Goal: Transaction & Acquisition: Purchase product/service

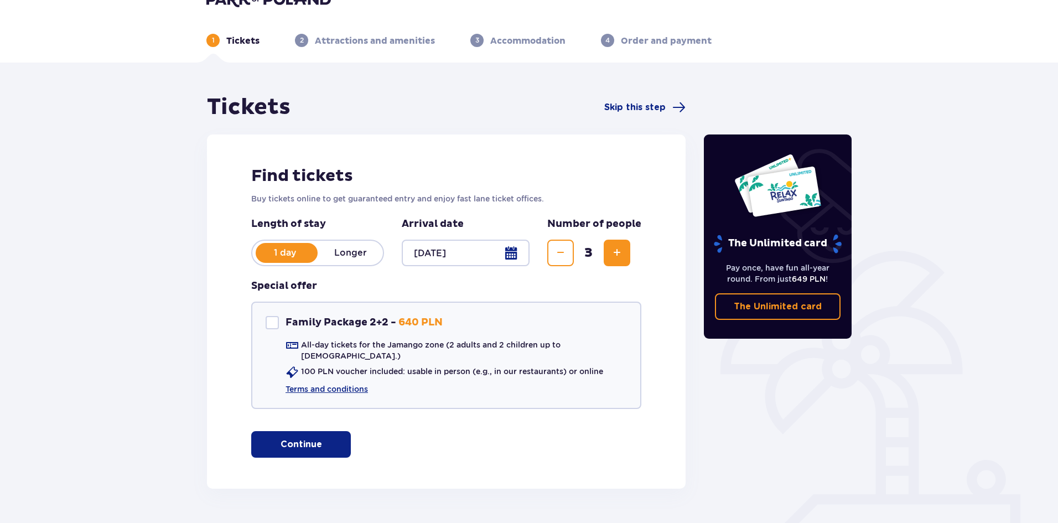
scroll to position [47, 0]
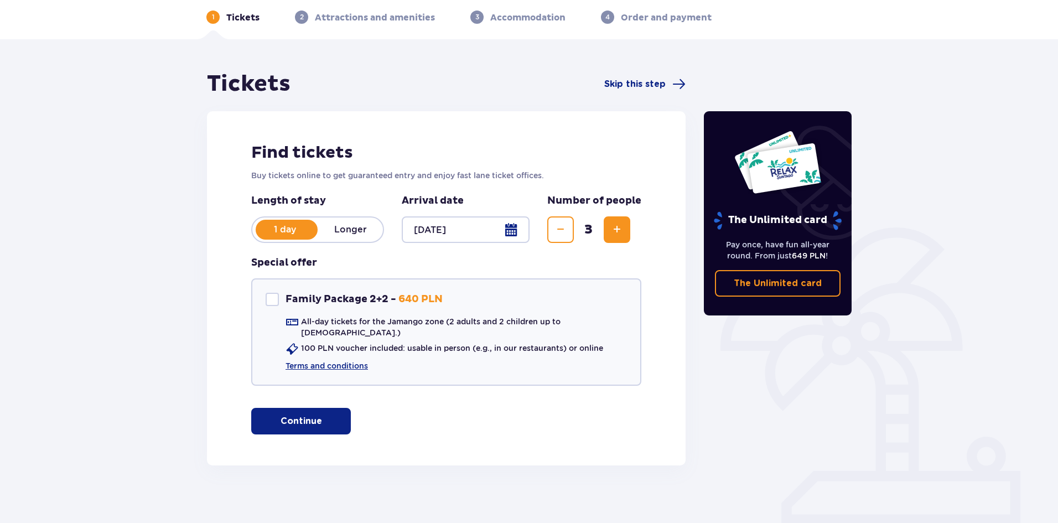
click at [314, 412] on button "Continue" at bounding box center [301, 421] width 100 height 27
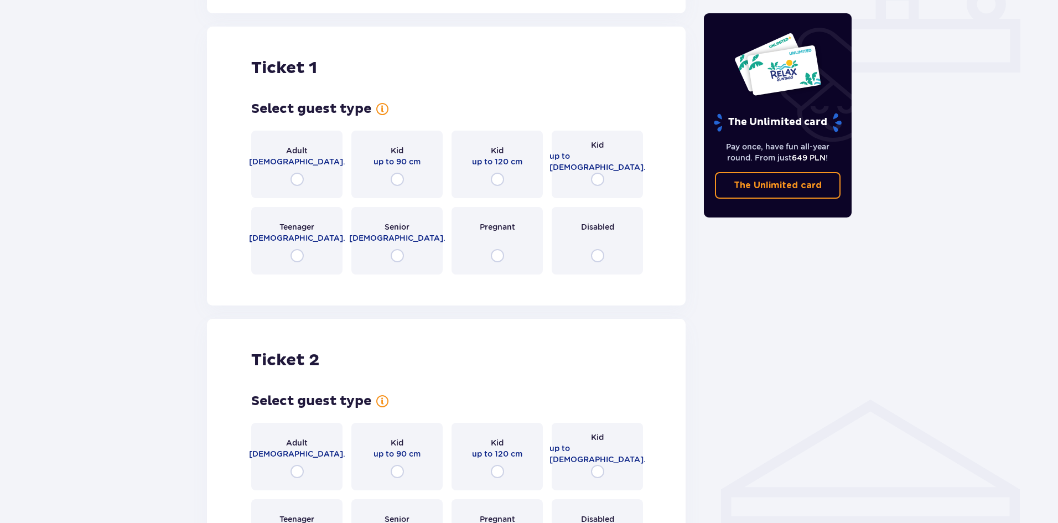
scroll to position [503, 0]
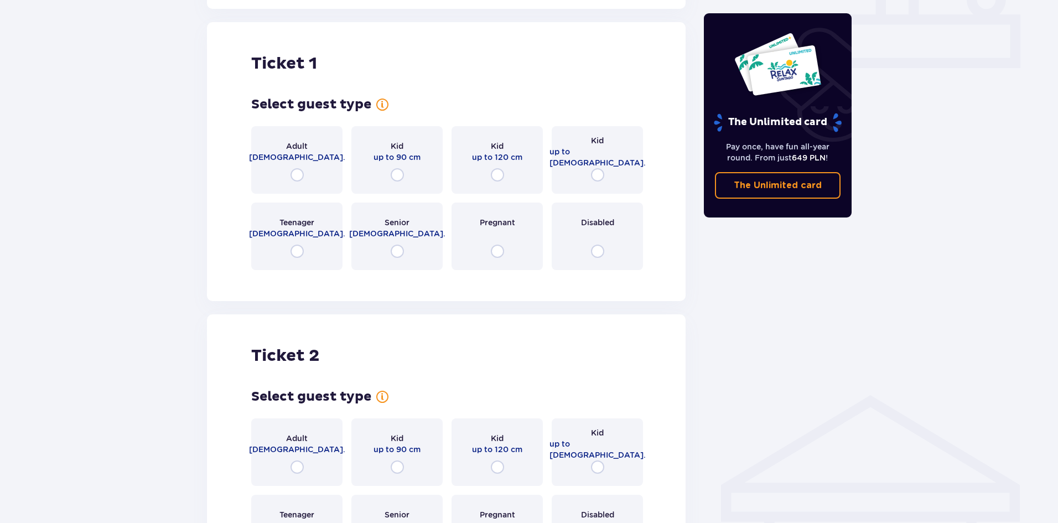
click at [314, 161] on div "Adult 18 - 65 y.o." at bounding box center [296, 159] width 91 height 67
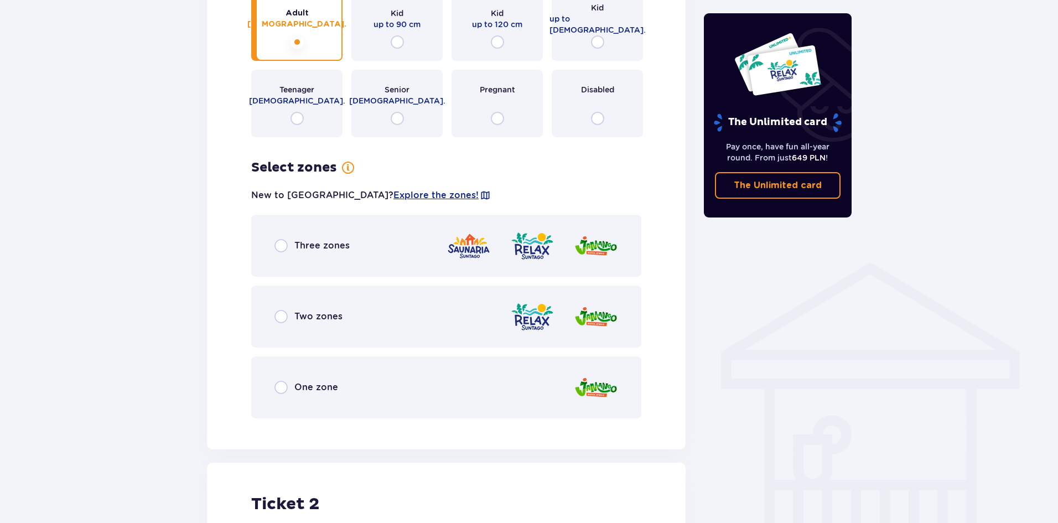
scroll to position [718, 0]
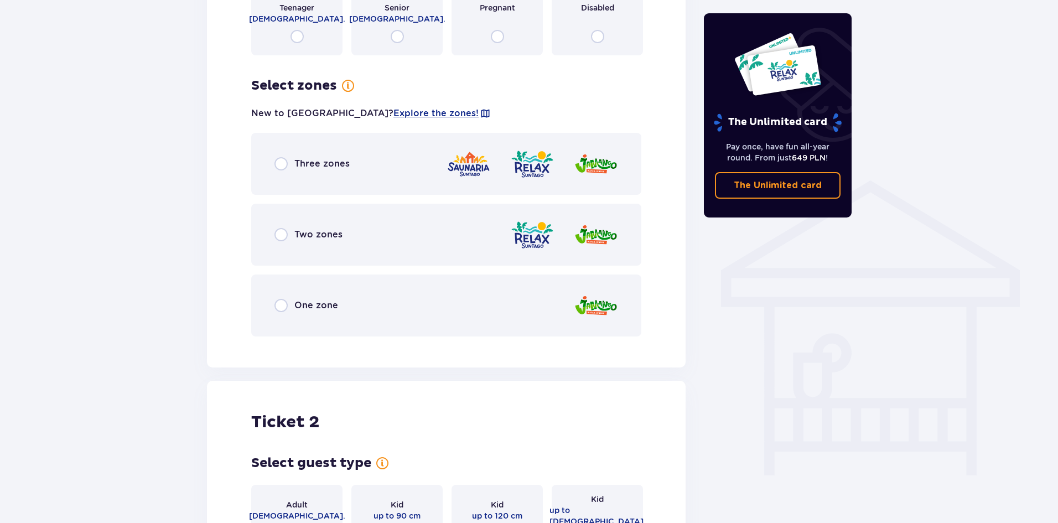
click at [337, 228] on span "Two zones" at bounding box center [318, 234] width 48 height 12
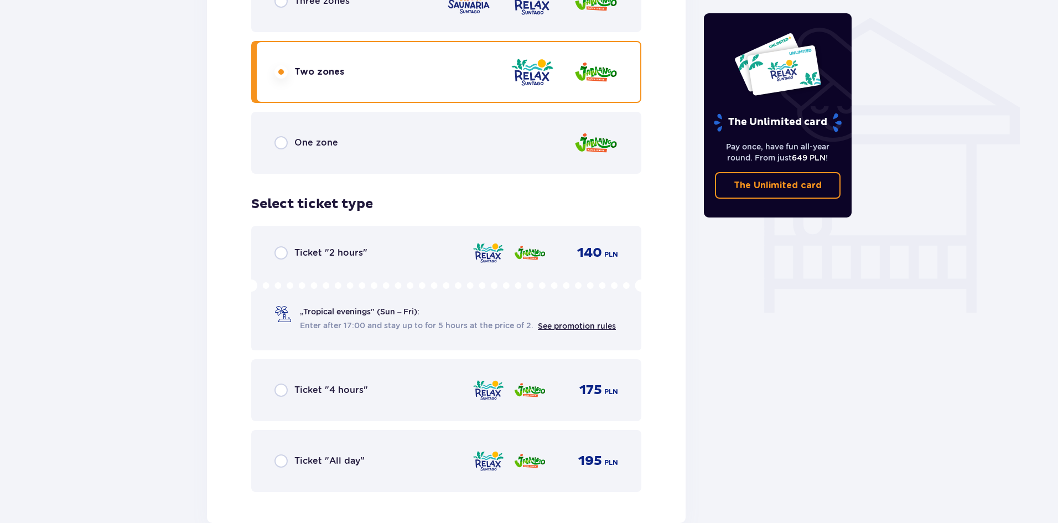
scroll to position [888, 0]
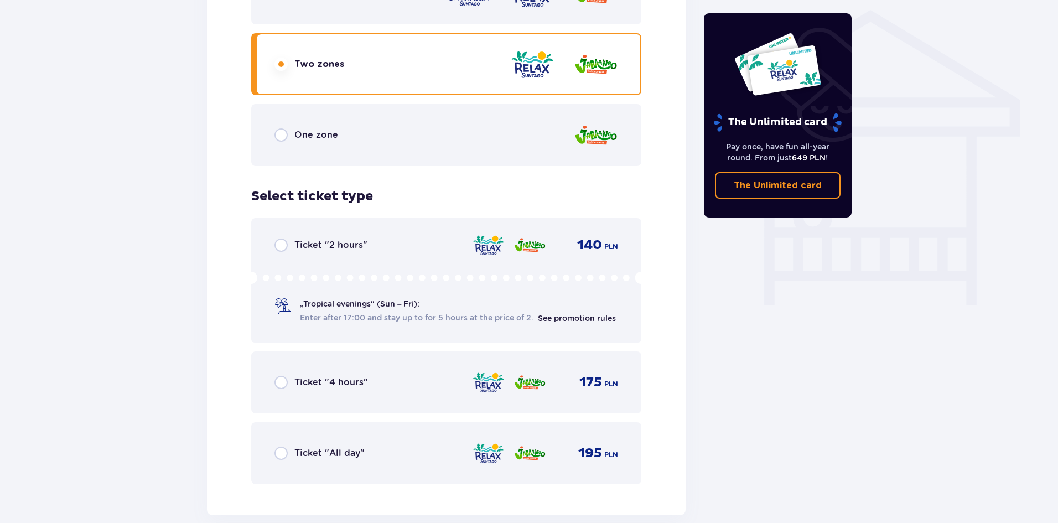
click at [454, 372] on div "Ticket "4 hours" 175 PLN" at bounding box center [446, 382] width 344 height 23
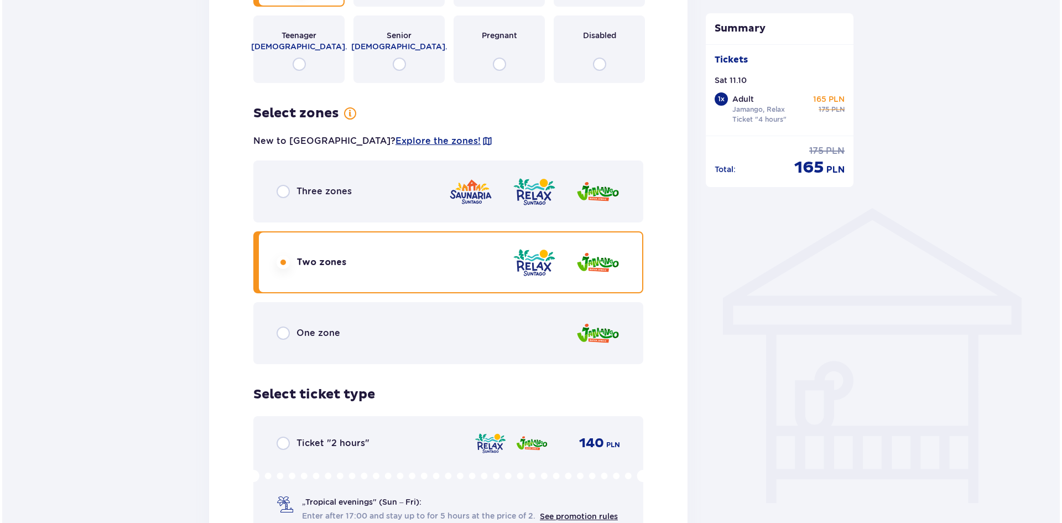
scroll to position [565, 0]
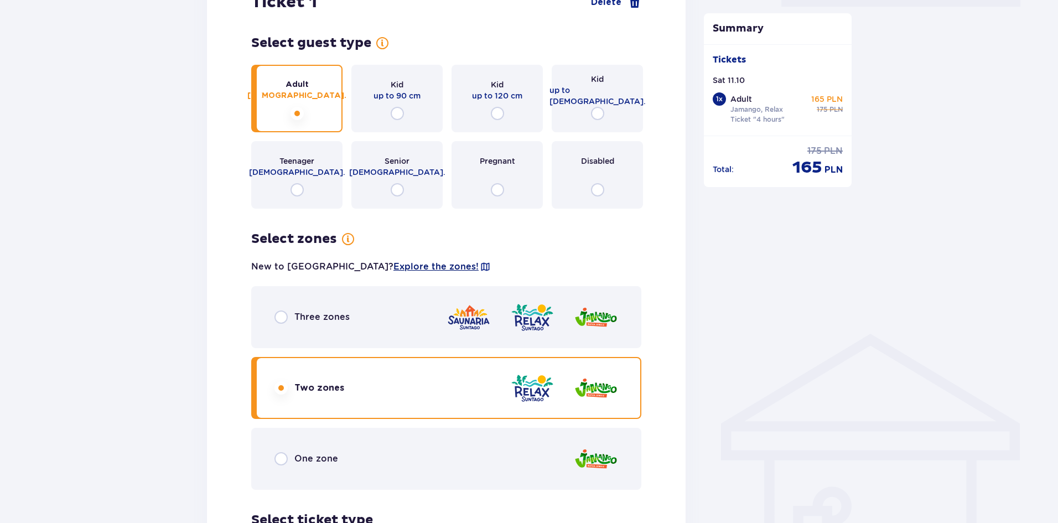
click at [403, 261] on span "Explore the zones!" at bounding box center [435, 267] width 85 height 12
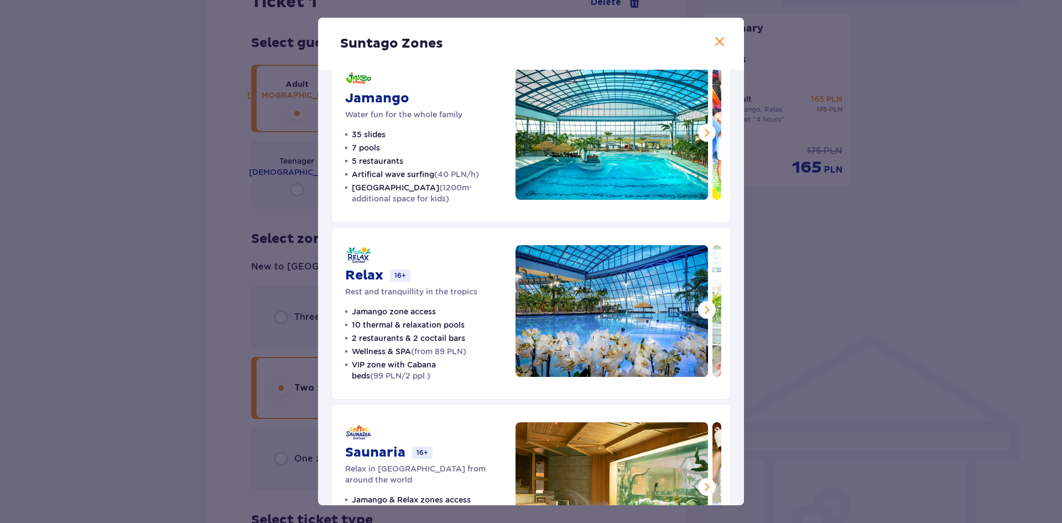
scroll to position [113, 0]
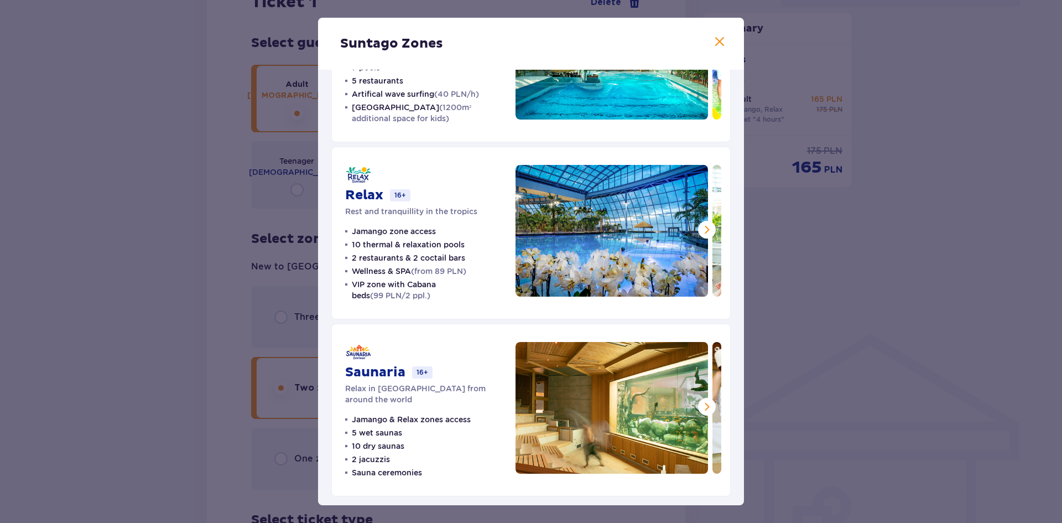
click at [703, 411] on span at bounding box center [706, 406] width 13 height 13
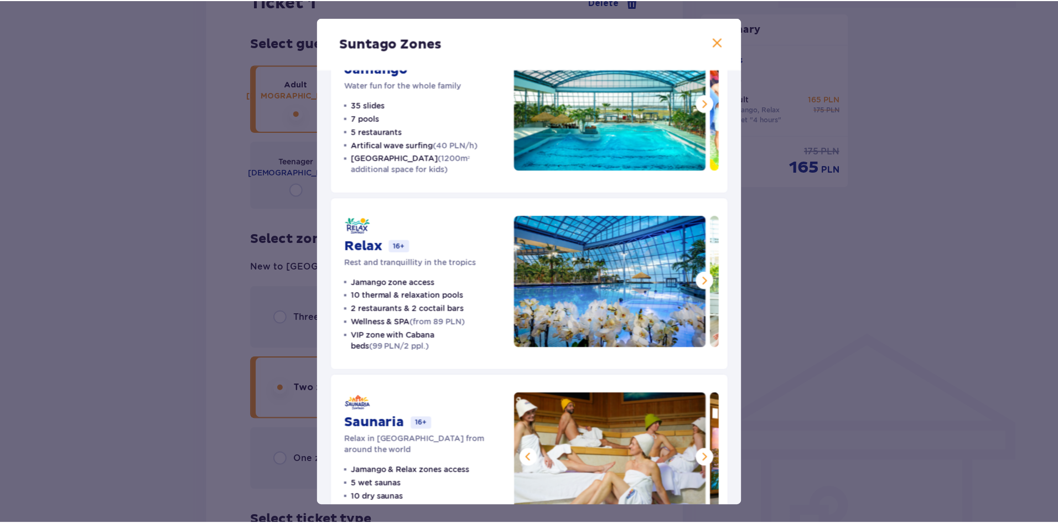
scroll to position [0, 0]
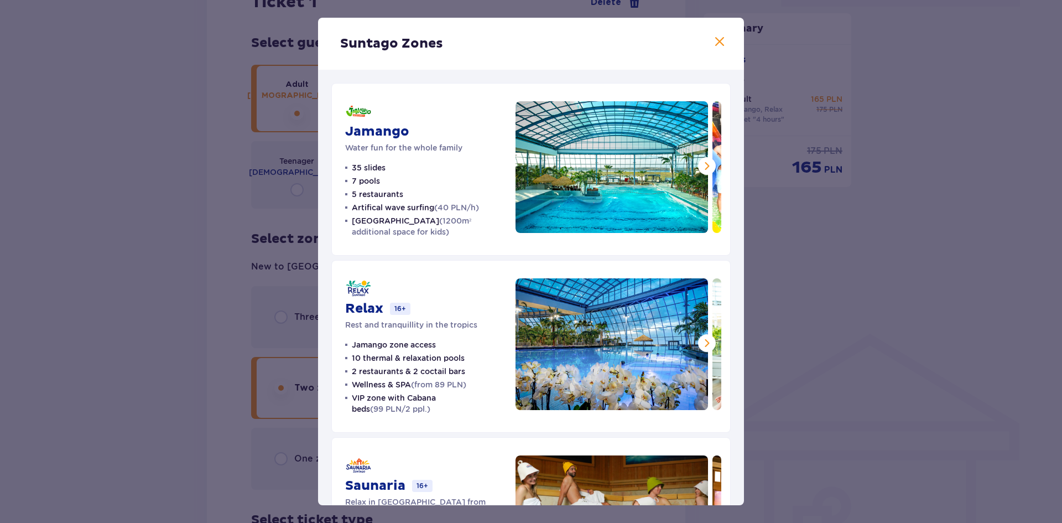
click at [862, 229] on div "Suntago Zones Jamango Water fun for the whole family 35 slides 7 pools 5 restau…" at bounding box center [531, 261] width 1062 height 523
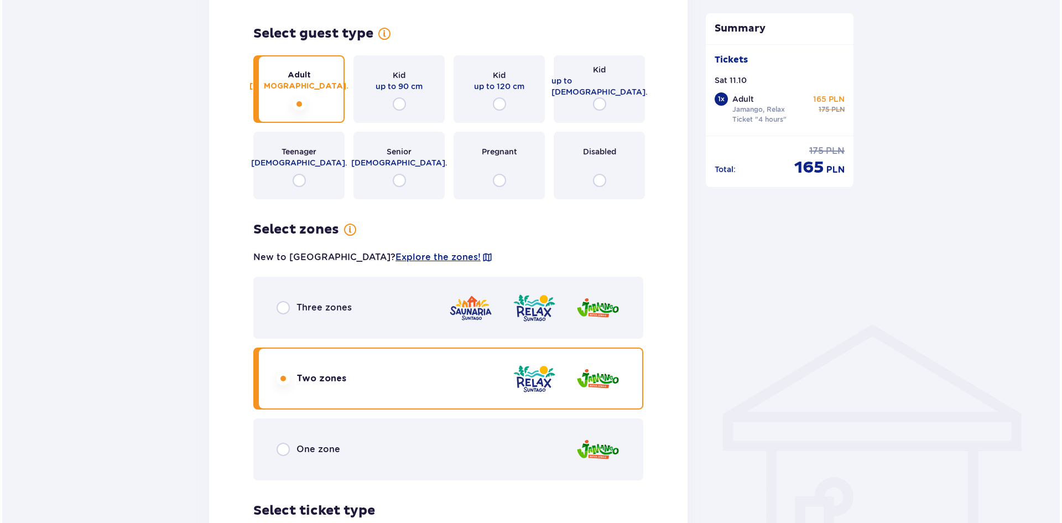
scroll to position [609, 0]
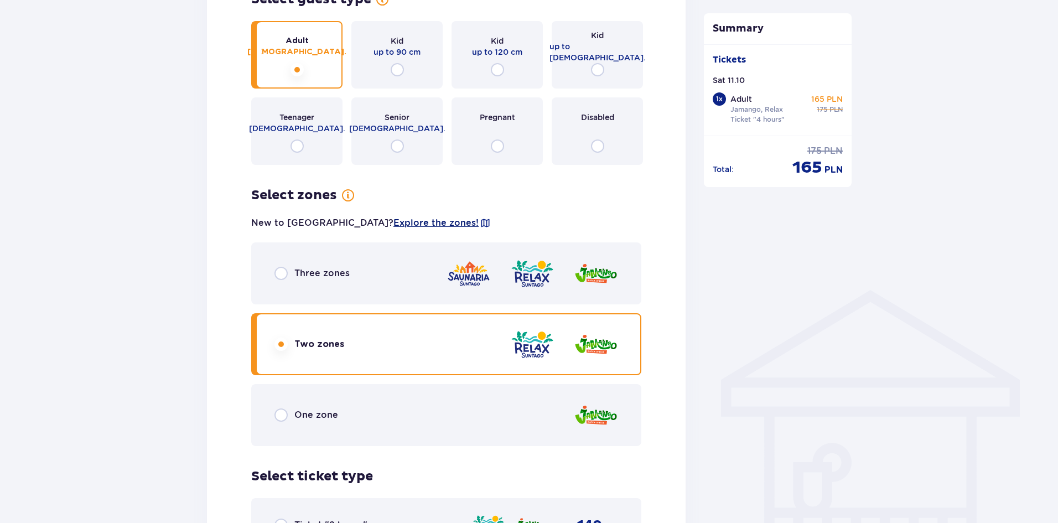
click at [399, 217] on span "Explore the zones!" at bounding box center [435, 223] width 85 height 12
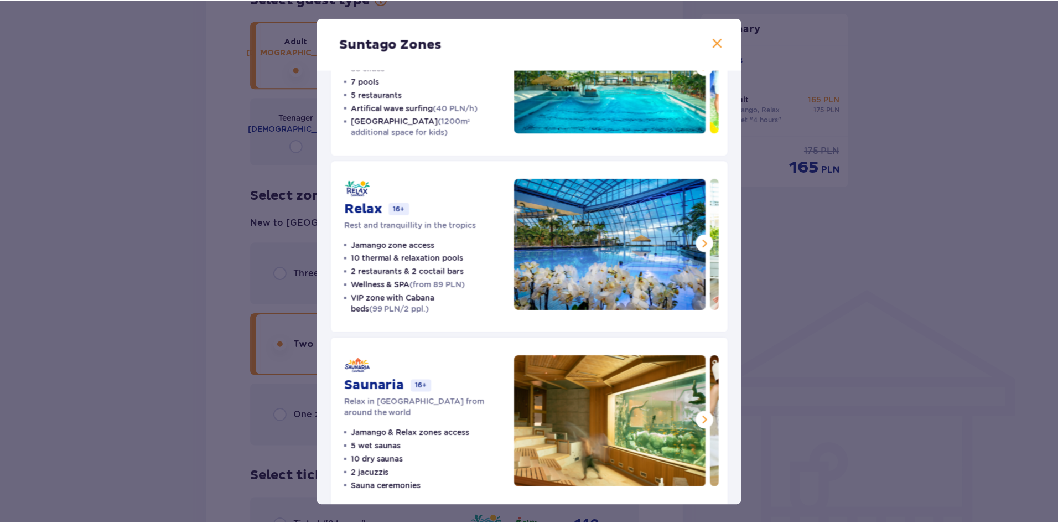
scroll to position [113, 0]
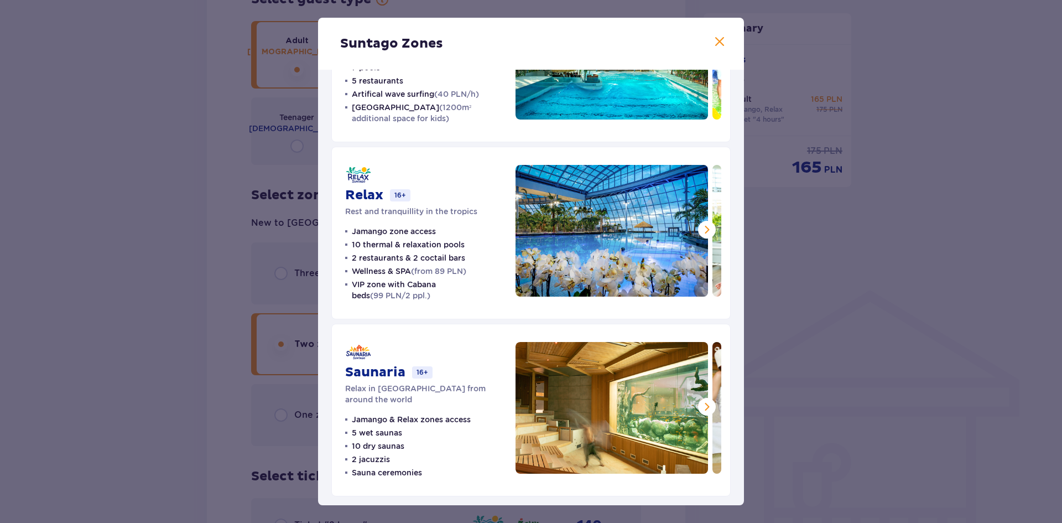
click at [701, 405] on span at bounding box center [706, 406] width 13 height 13
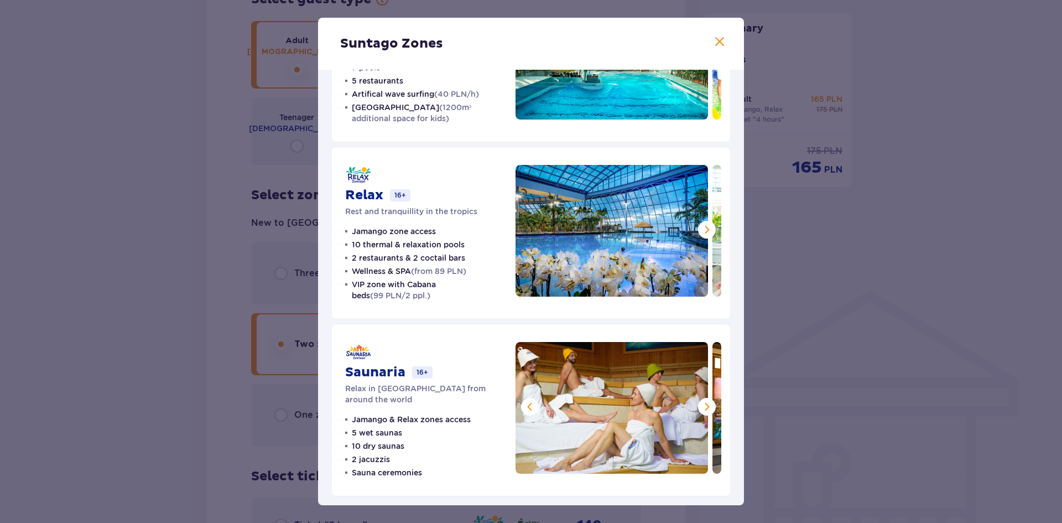
click at [707, 411] on span at bounding box center [706, 406] width 13 height 13
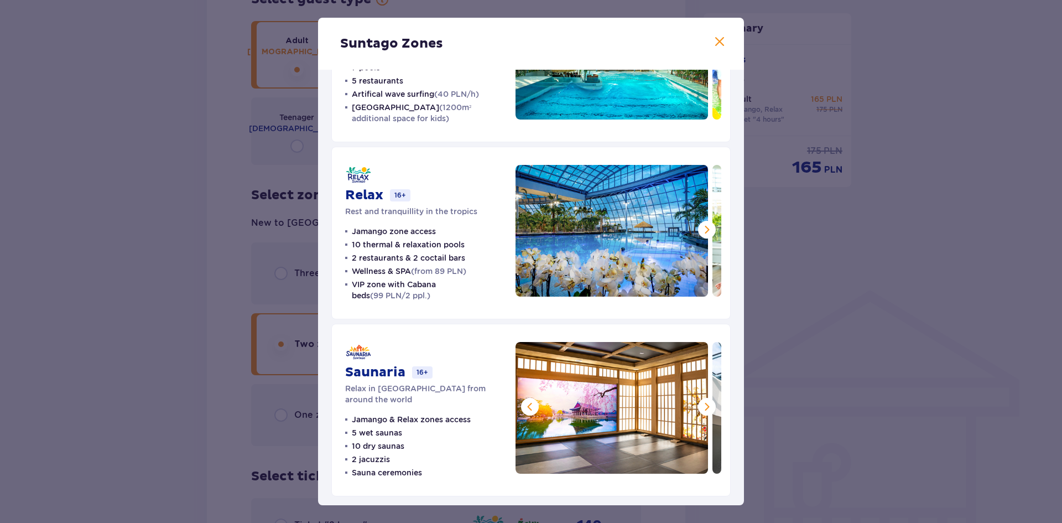
click at [829, 367] on div "Suntago Zones Jamango Water fun for the whole family 35 slides 7 pools 5 restau…" at bounding box center [531, 261] width 1062 height 523
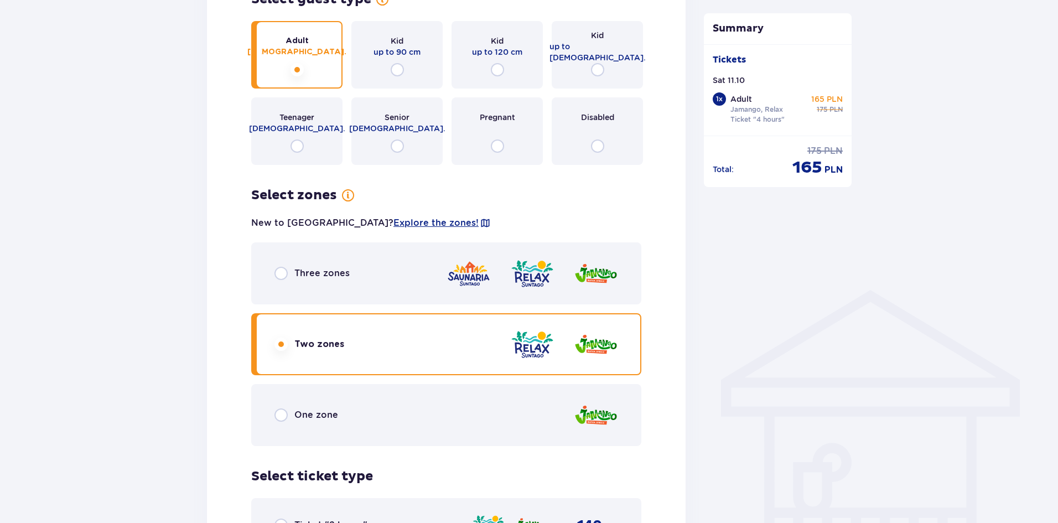
click at [364, 268] on div "Three zones" at bounding box center [446, 273] width 390 height 62
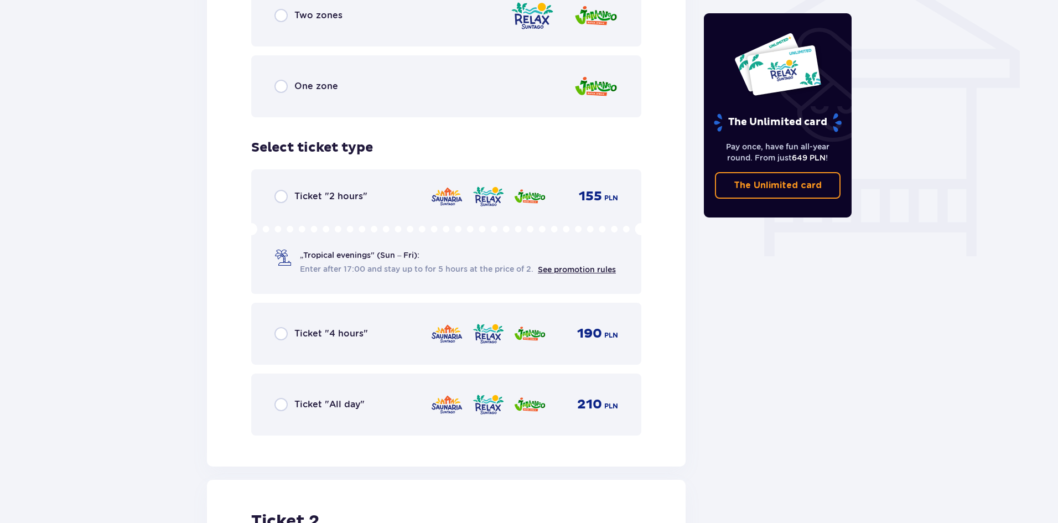
scroll to position [944, 0]
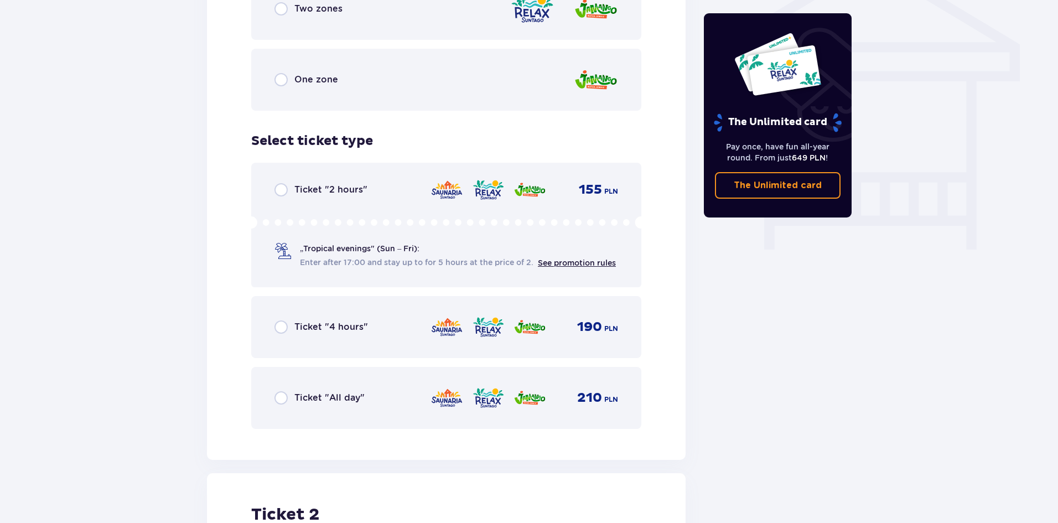
click at [372, 316] on div "Ticket "4 hours" 190 PLN" at bounding box center [446, 326] width 344 height 23
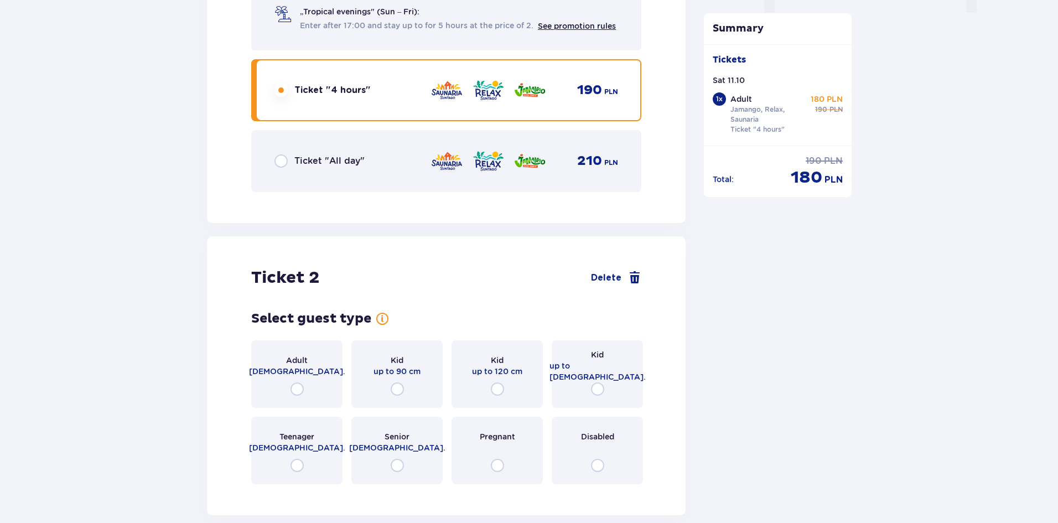
scroll to position [1395, 0]
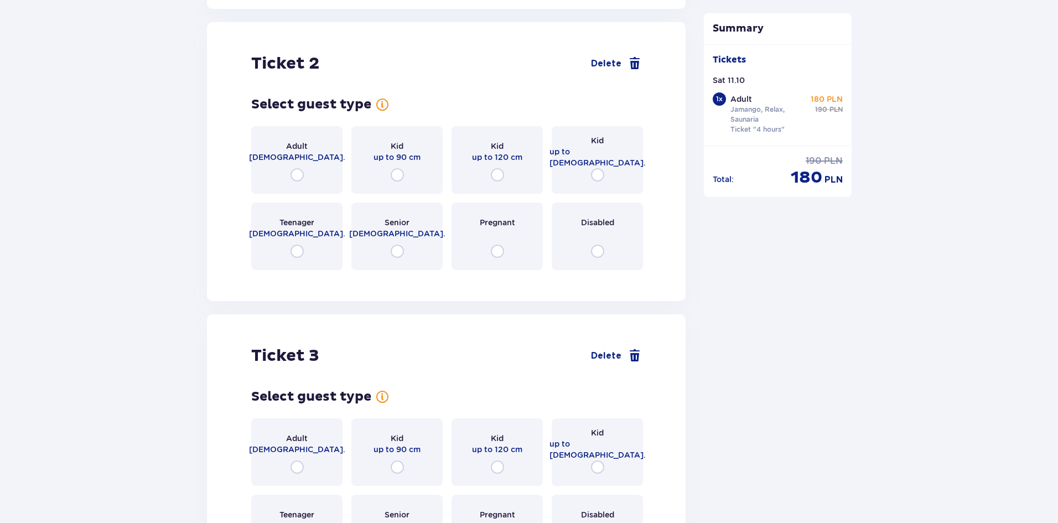
click at [298, 152] on span "18 - 65 y.o." at bounding box center [297, 157] width 96 height 11
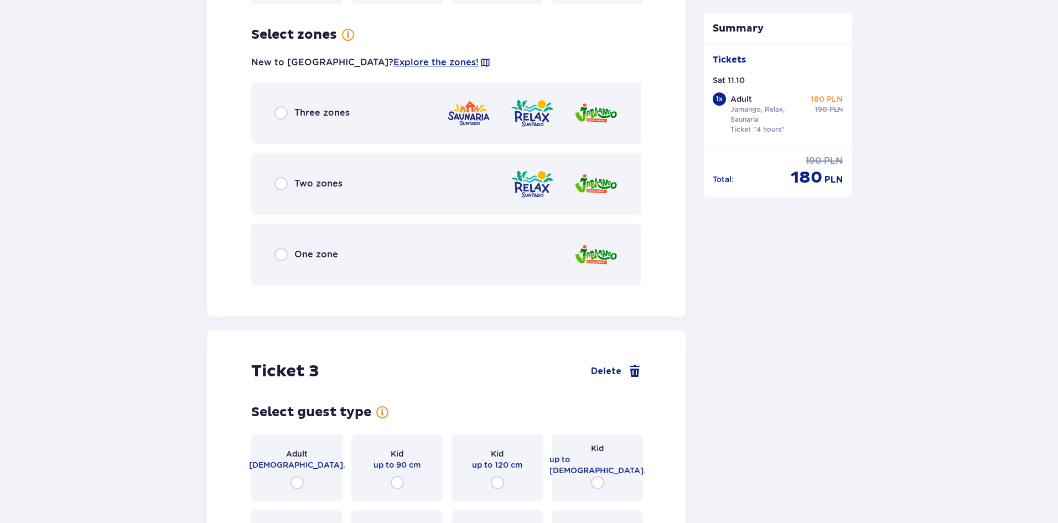
scroll to position [1665, 0]
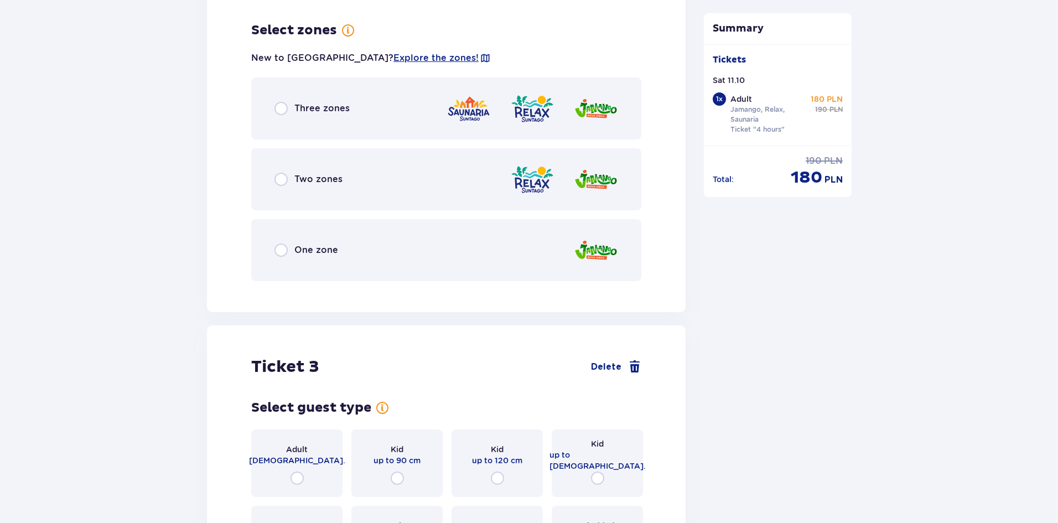
click at [370, 103] on div "Three zones" at bounding box center [446, 108] width 390 height 62
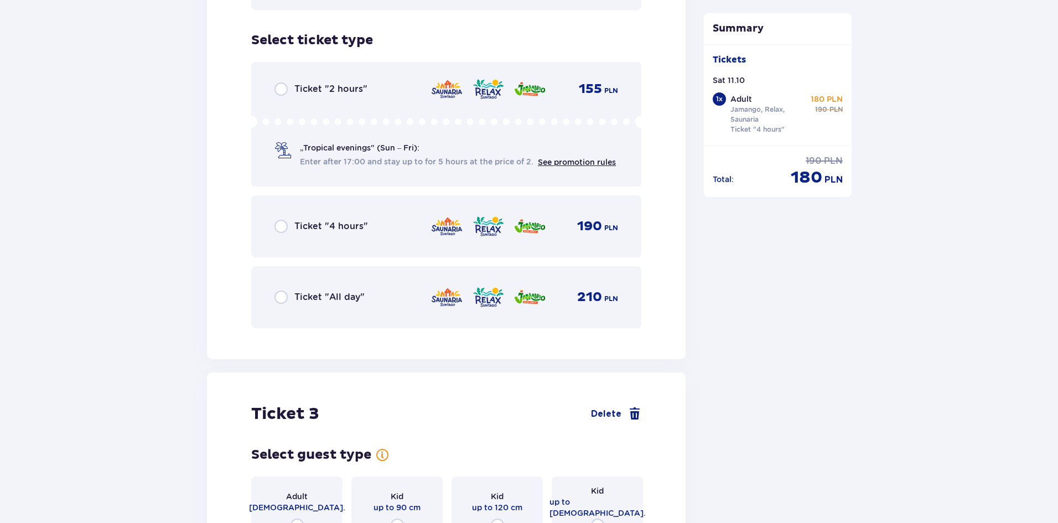
scroll to position [1946, 0]
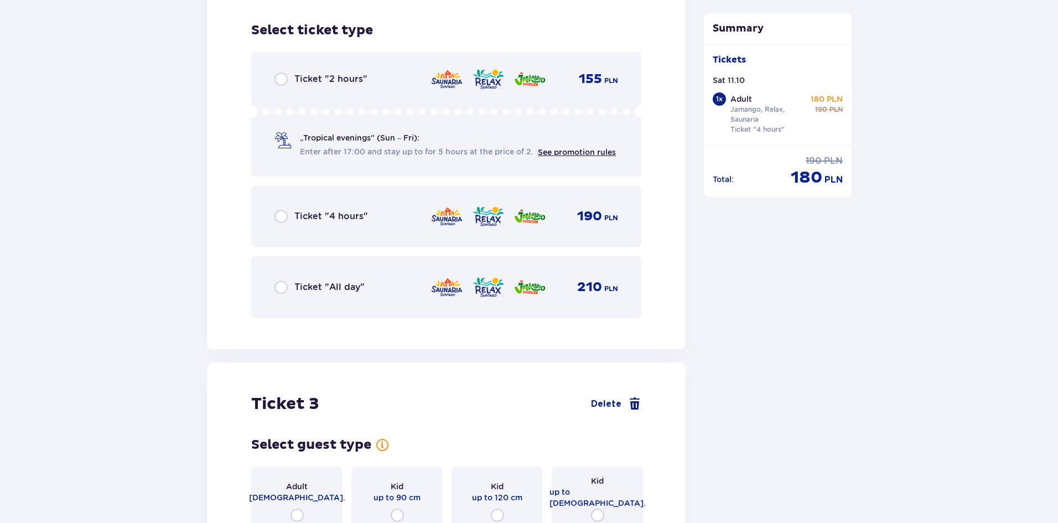
click at [349, 210] on span "Ticket "4 hours"" at bounding box center [331, 216] width 74 height 12
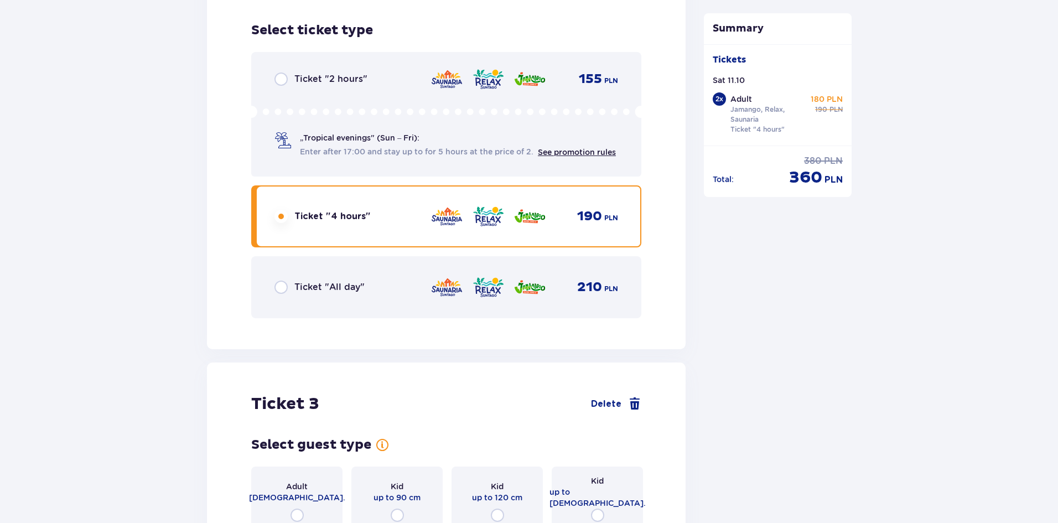
scroll to position [2175, 0]
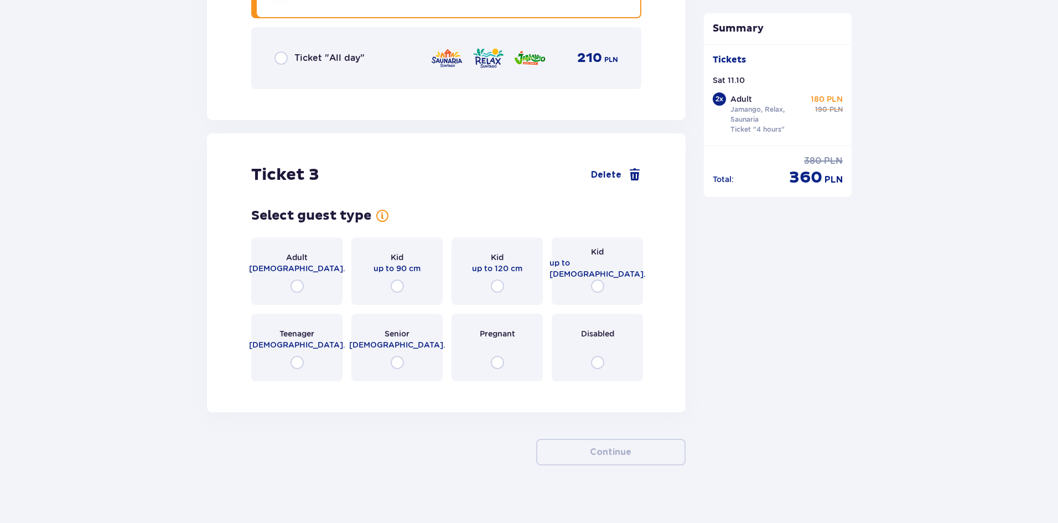
click at [292, 253] on span "Adult" at bounding box center [297, 257] width 22 height 11
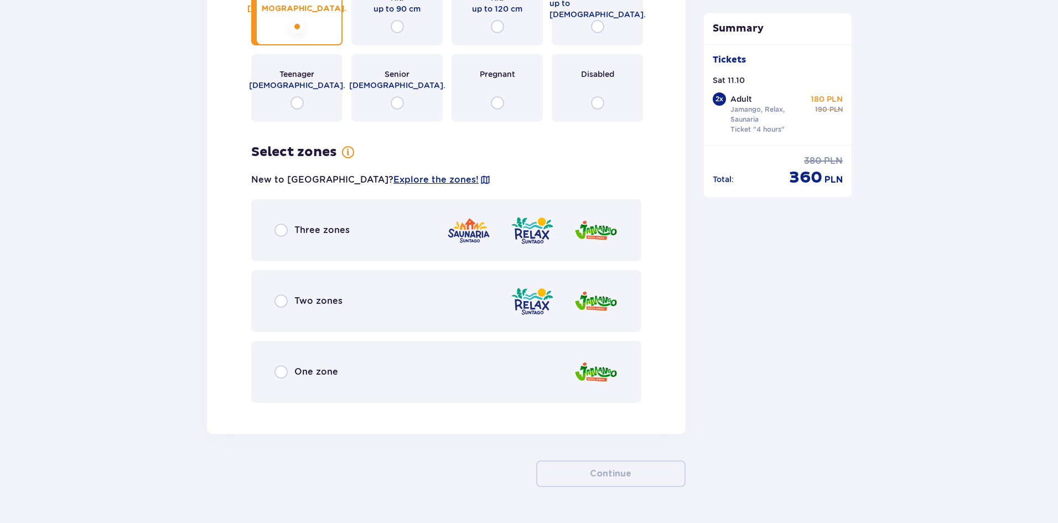
scroll to position [2456, 0]
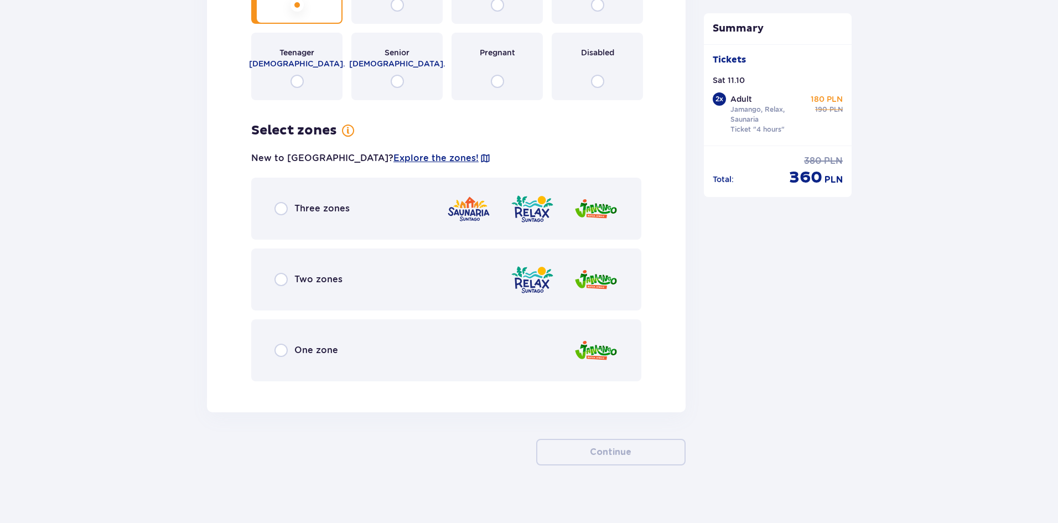
click at [365, 201] on div "Three zones" at bounding box center [446, 209] width 390 height 62
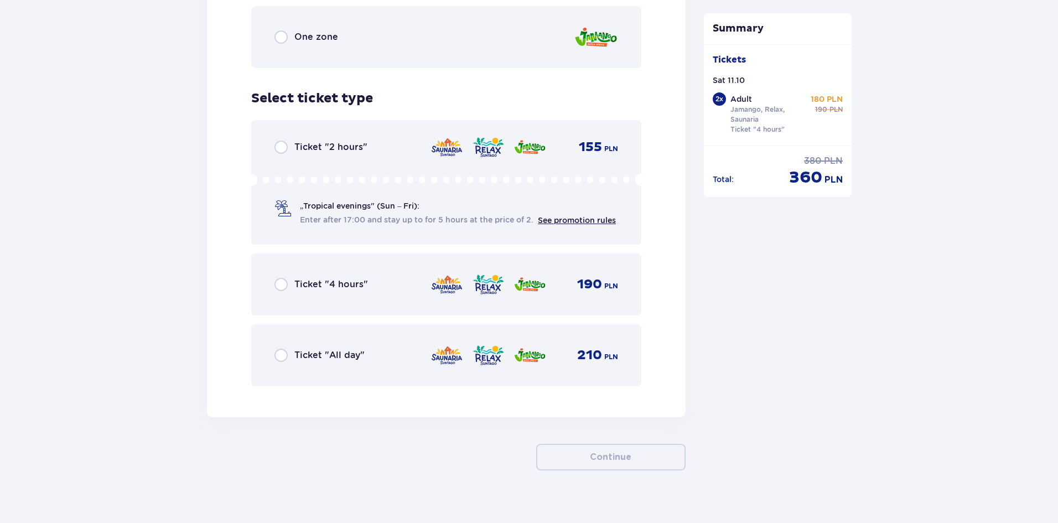
scroll to position [2774, 0]
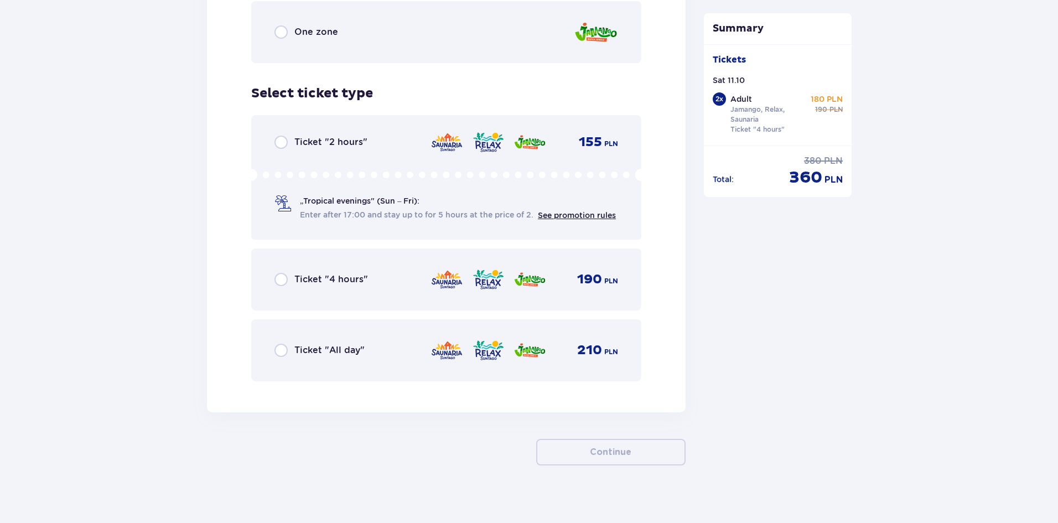
click at [344, 273] on span "Ticket "4 hours"" at bounding box center [331, 279] width 74 height 12
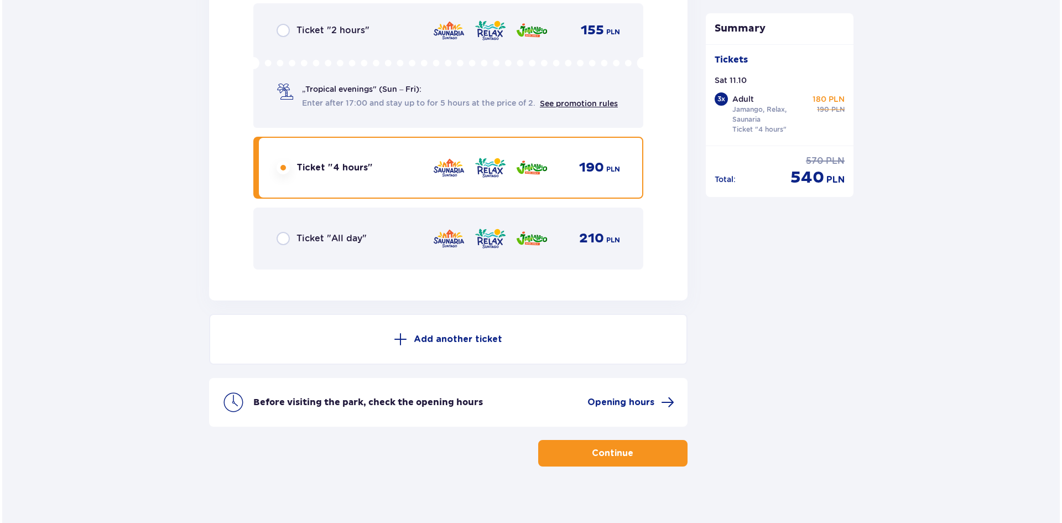
scroll to position [2887, 0]
click at [617, 395] on span "Opening hours" at bounding box center [618, 401] width 67 height 12
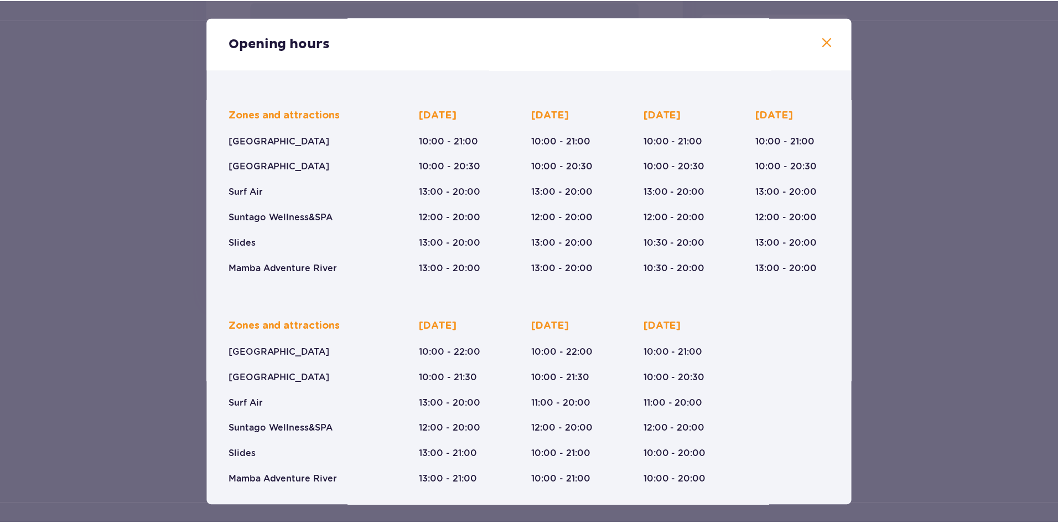
scroll to position [63, 0]
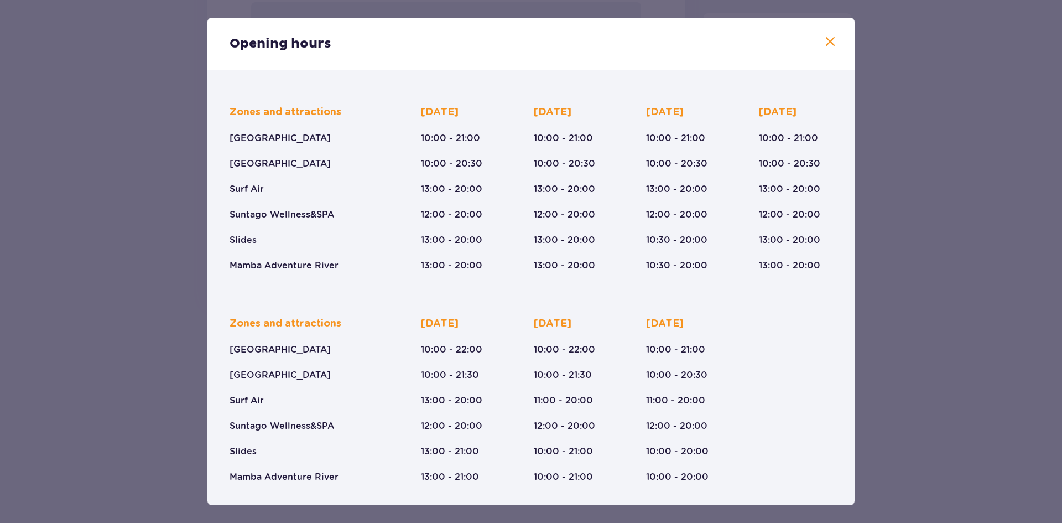
click at [914, 246] on div "Opening hours January - December Epiphany (Jan 5-6, 2026) Zones and attractions…" at bounding box center [531, 261] width 1062 height 523
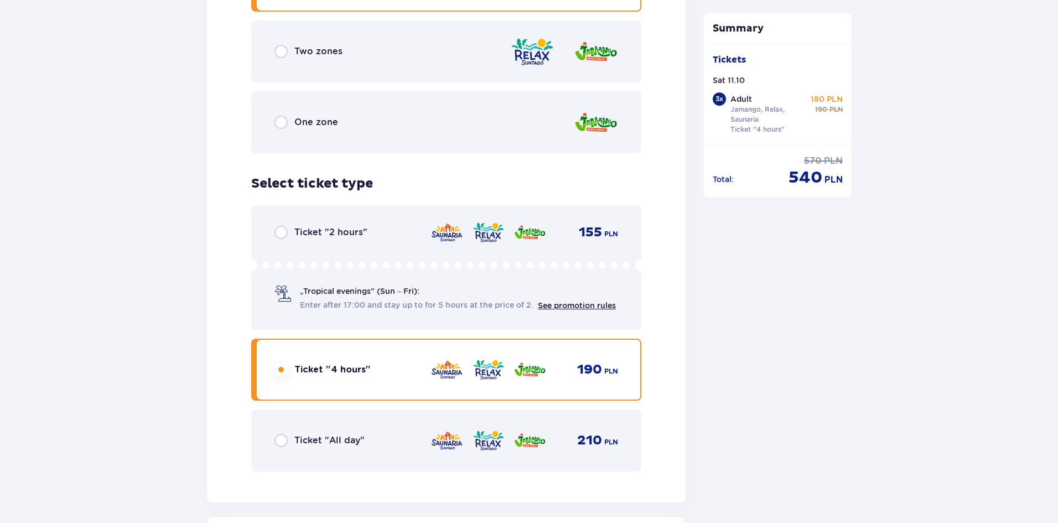
scroll to position [2887, 0]
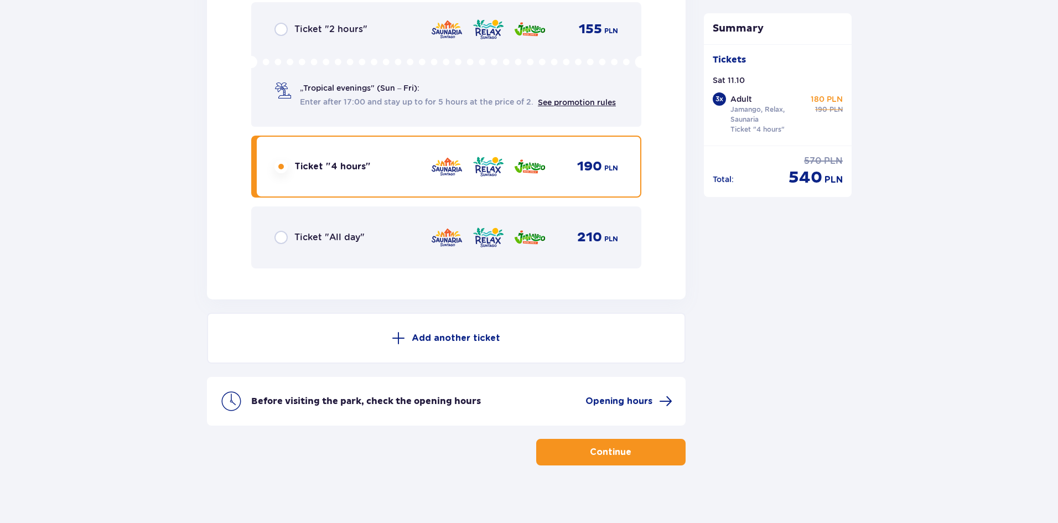
click at [590, 446] on p "Continue" at bounding box center [610, 452] width 41 height 12
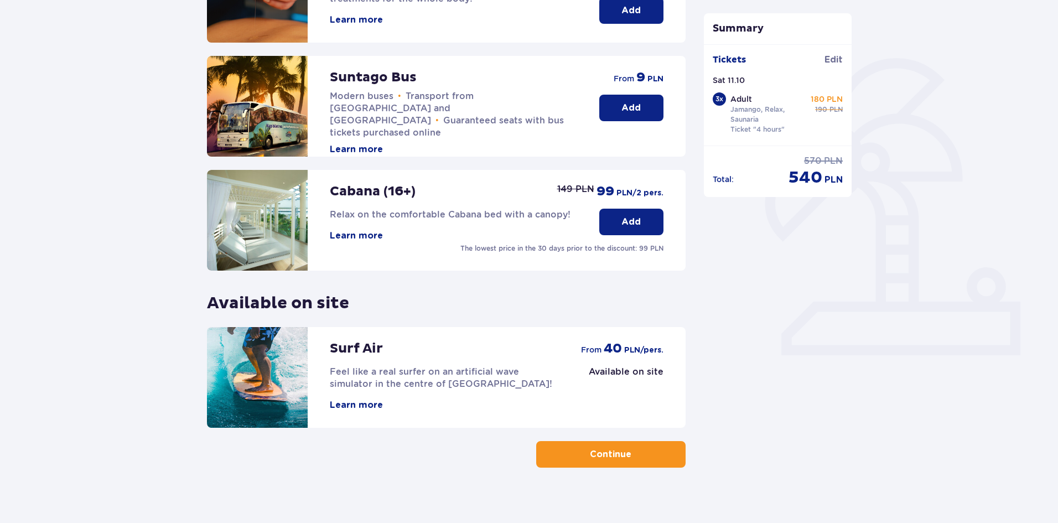
scroll to position [166, 0]
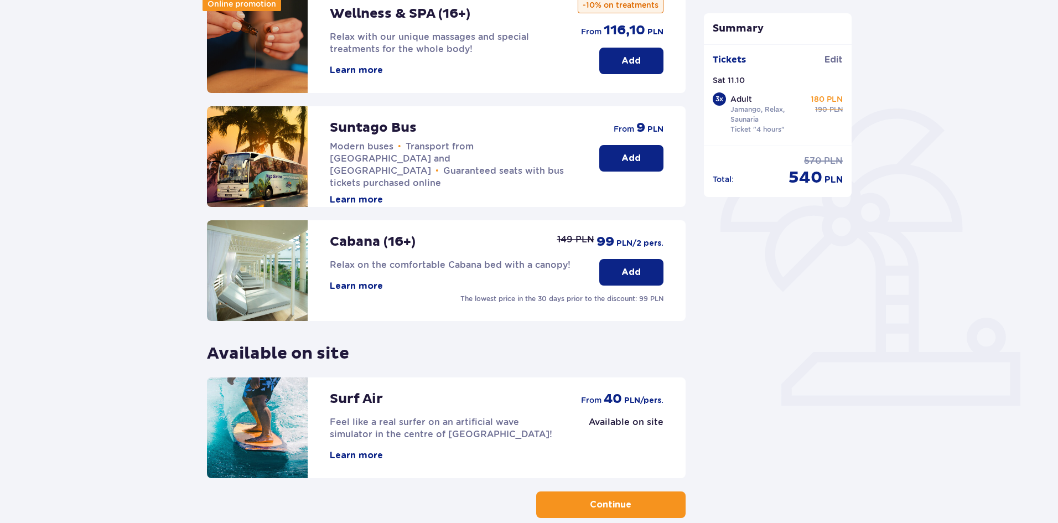
click at [357, 285] on button "Learn more" at bounding box center [356, 286] width 53 height 12
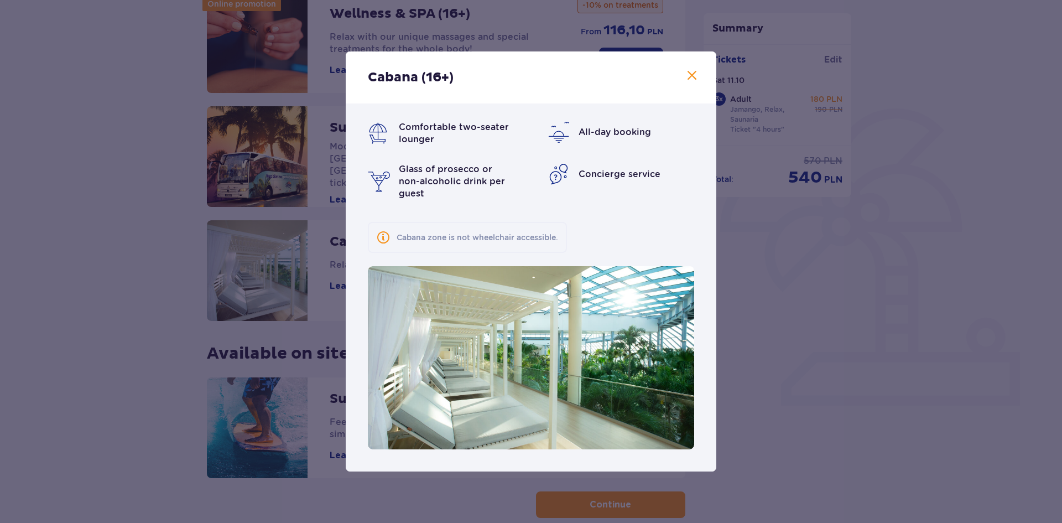
click at [694, 82] on span at bounding box center [691, 75] width 13 height 13
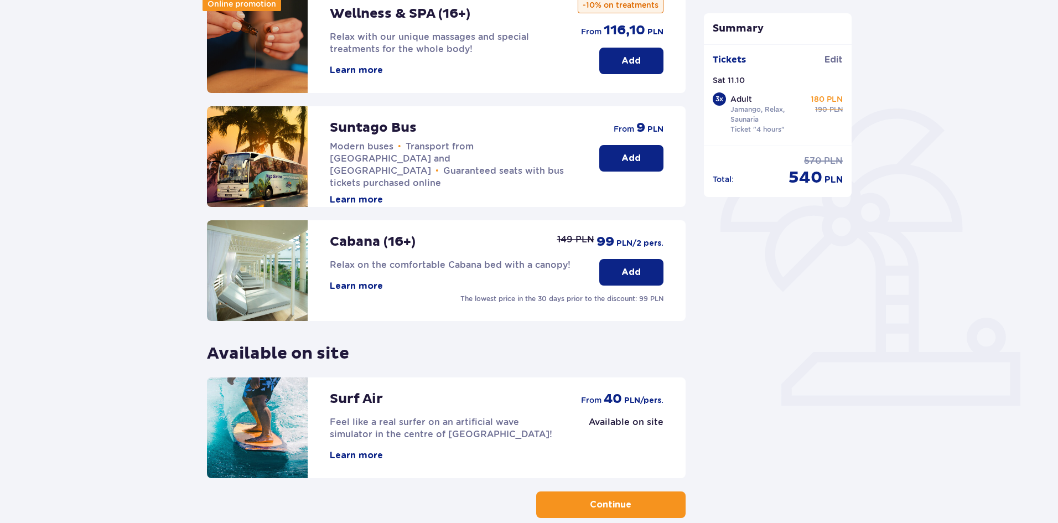
click at [611, 270] on button "Add" at bounding box center [631, 272] width 64 height 27
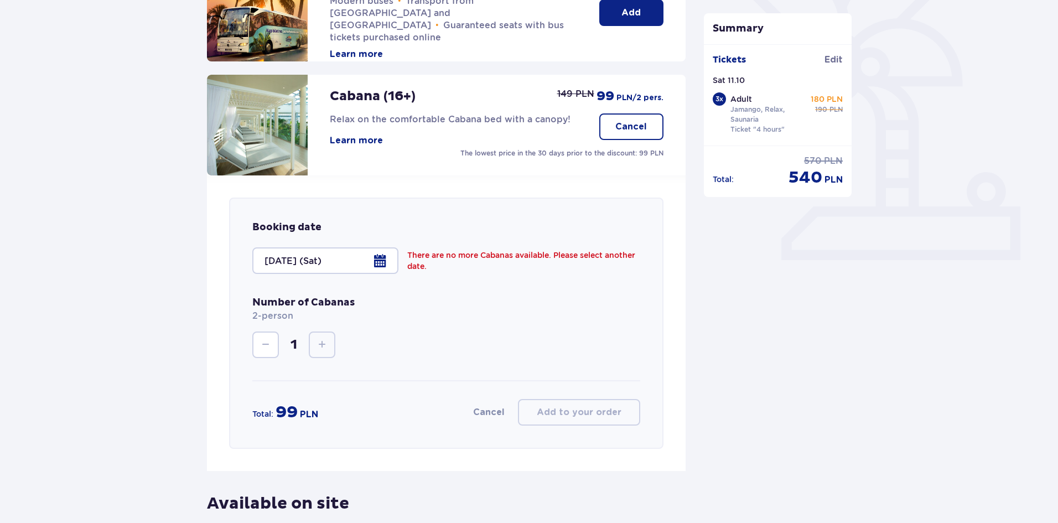
scroll to position [274, 0]
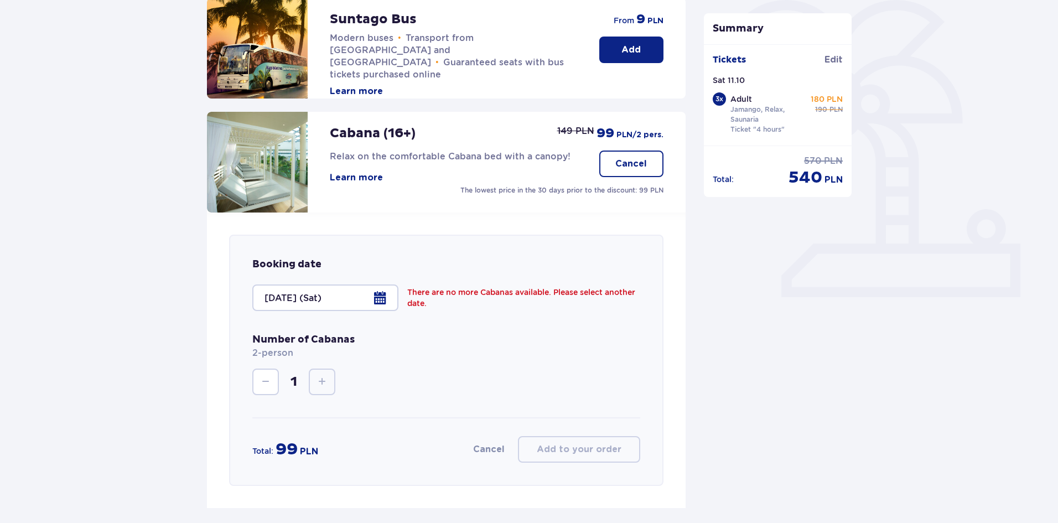
click at [627, 169] on p "Cancel" at bounding box center [631, 164] width 32 height 12
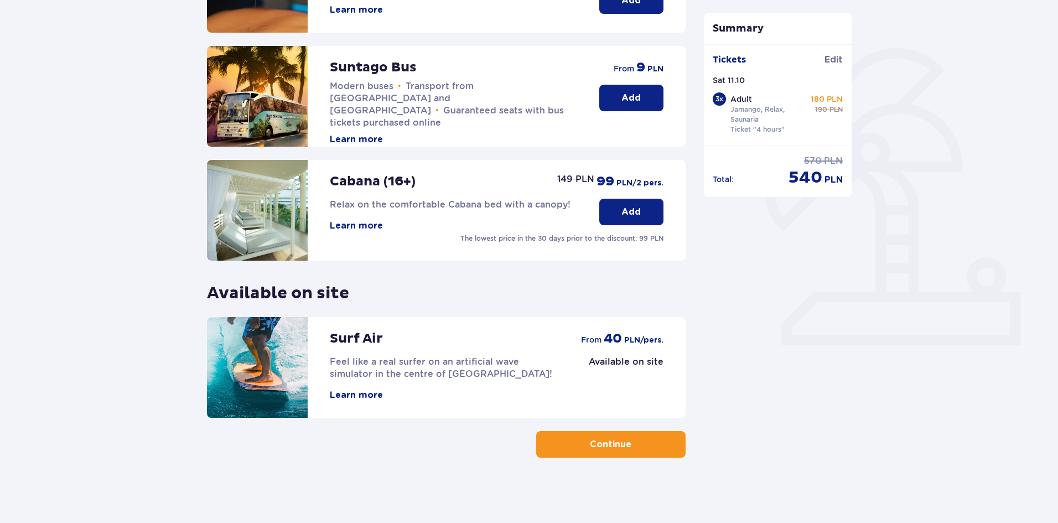
scroll to position [227, 0]
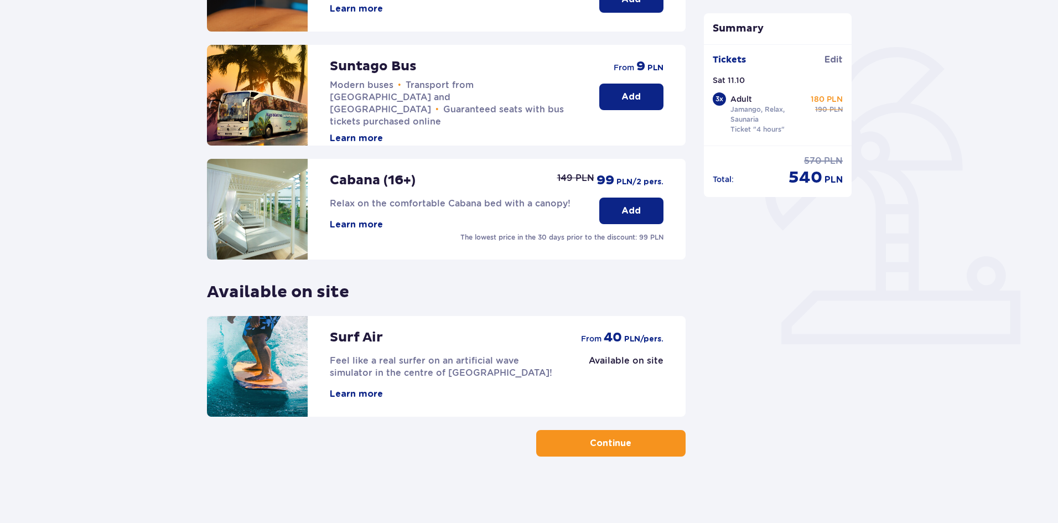
click at [622, 445] on p "Continue" at bounding box center [610, 443] width 41 height 12
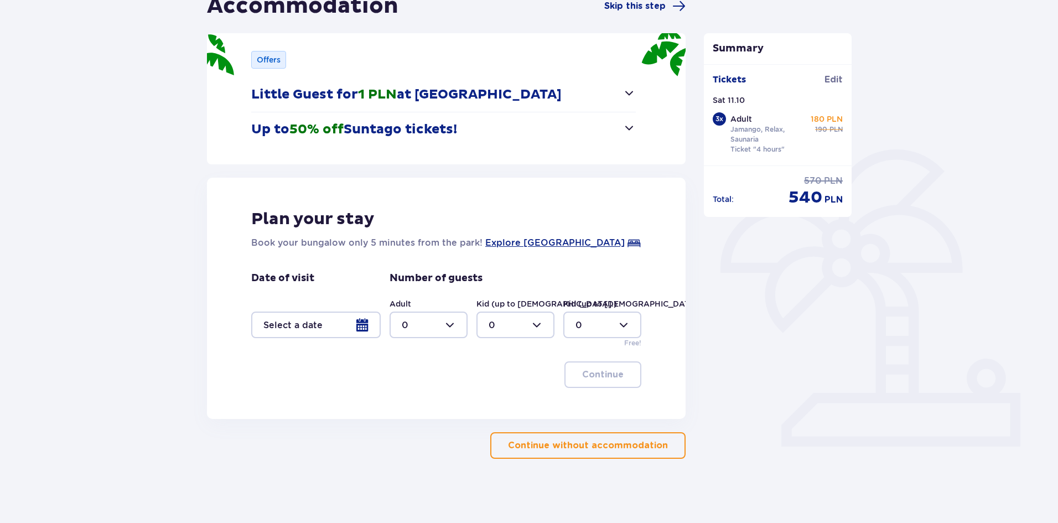
scroll to position [127, 0]
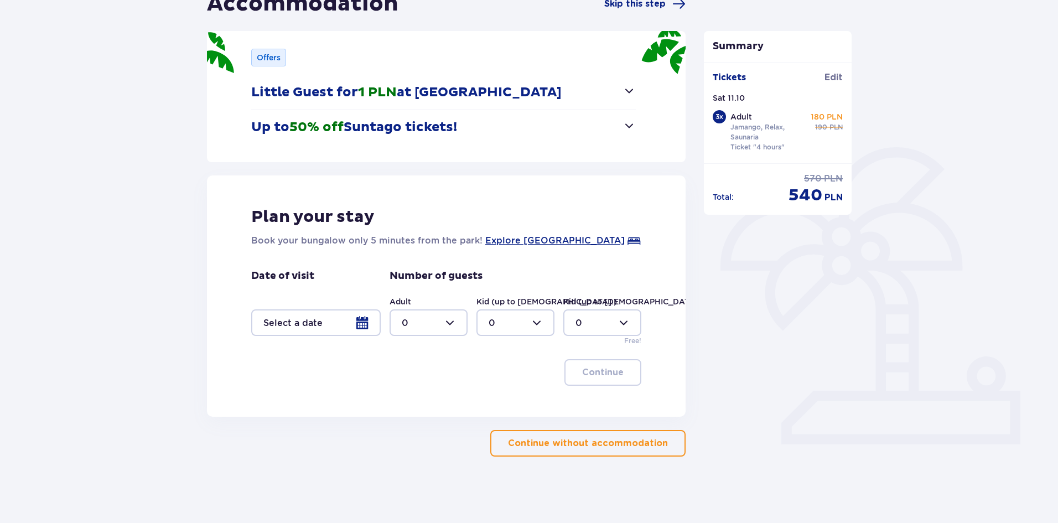
click at [365, 321] on div at bounding box center [315, 322] width 129 height 27
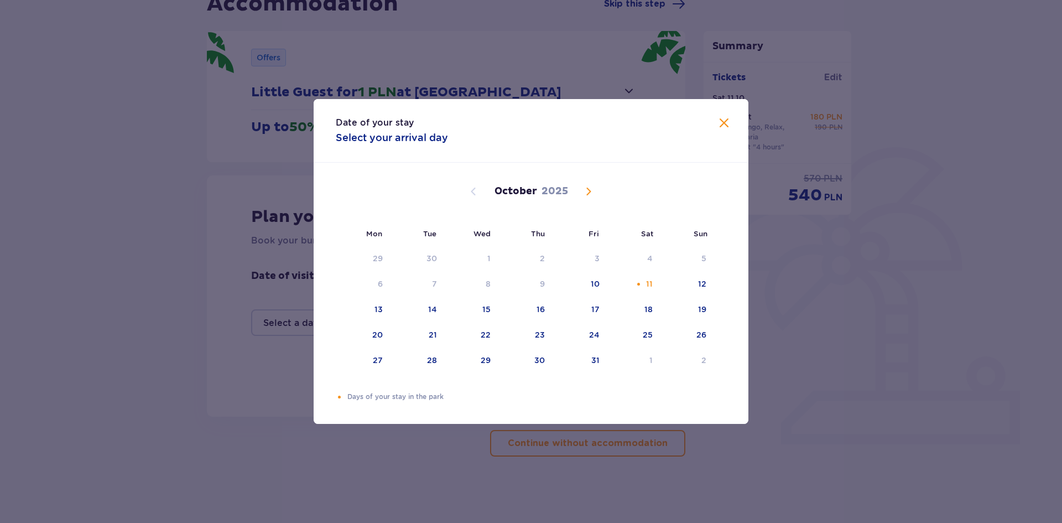
click at [853, 282] on div "Date of your stay Select your arrival day Mon Tue Wed Thu Fri Sat Sun September…" at bounding box center [531, 261] width 1062 height 523
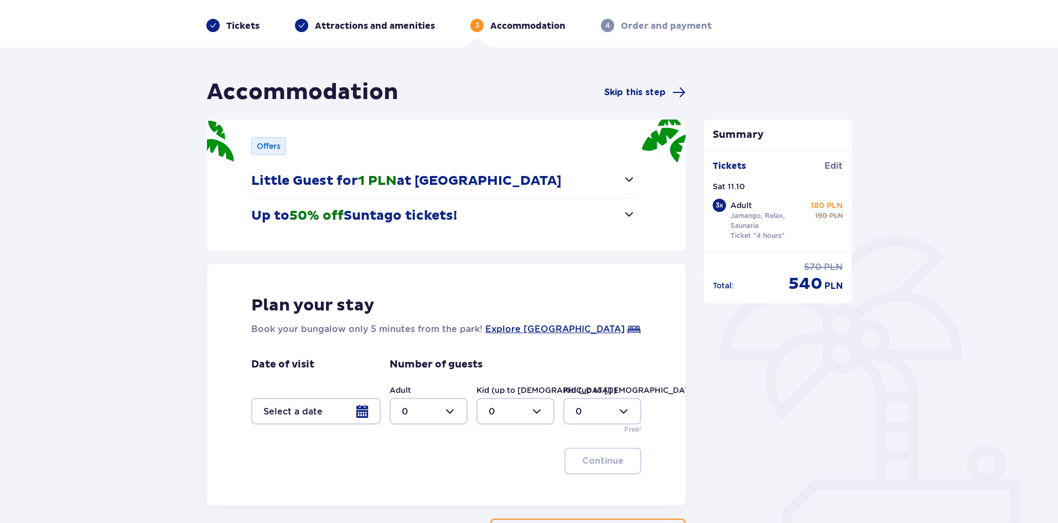
scroll to position [127, 0]
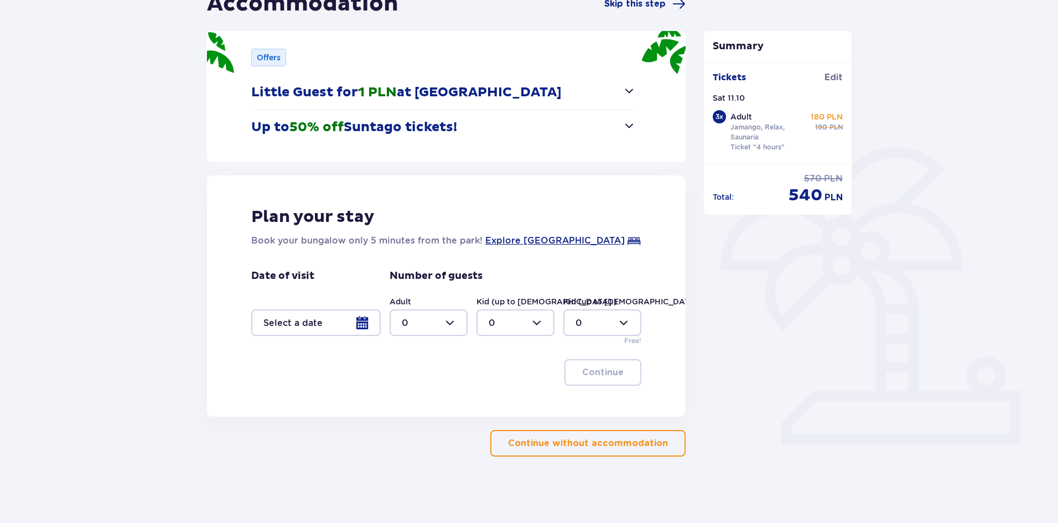
click at [628, 126] on span "button" at bounding box center [628, 125] width 13 height 13
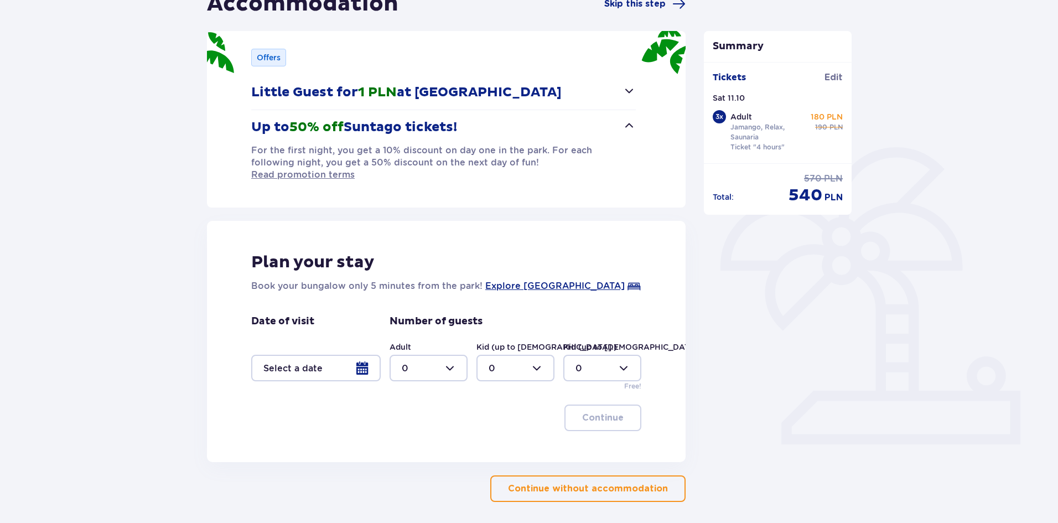
click at [627, 126] on span "button" at bounding box center [628, 125] width 13 height 13
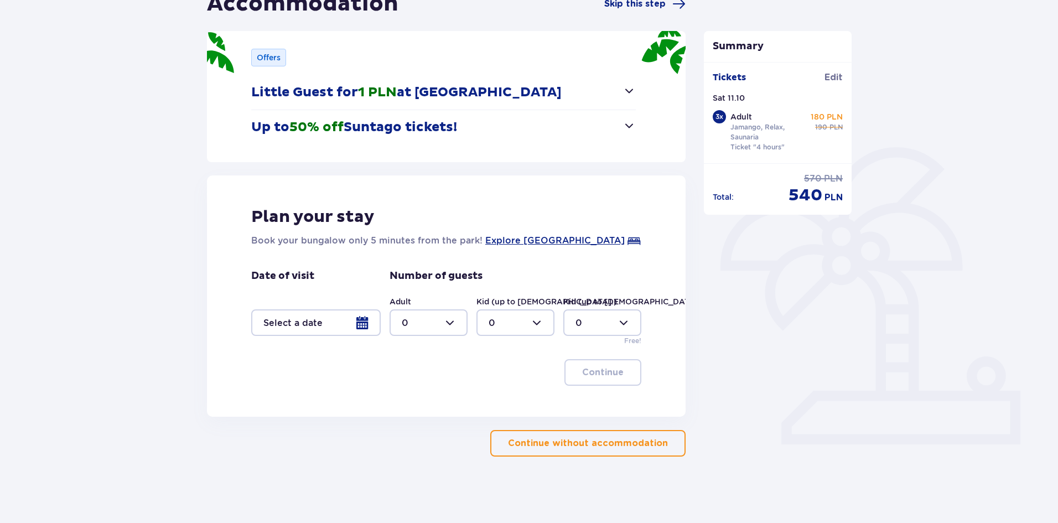
click at [584, 441] on p "Continue without accommodation" at bounding box center [588, 443] width 160 height 12
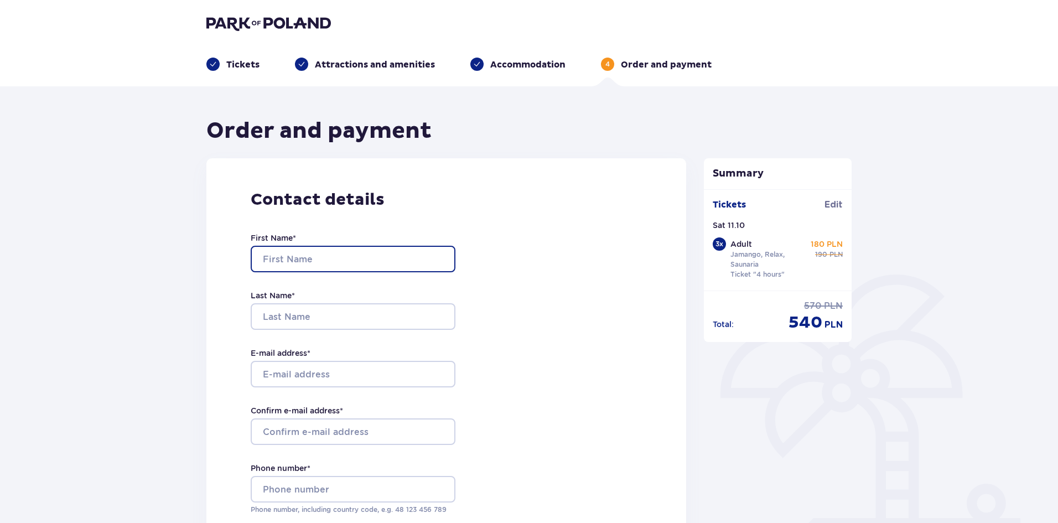
click at [406, 259] on input "First Name *" at bounding box center [353, 259] width 205 height 27
type input "Andrii"
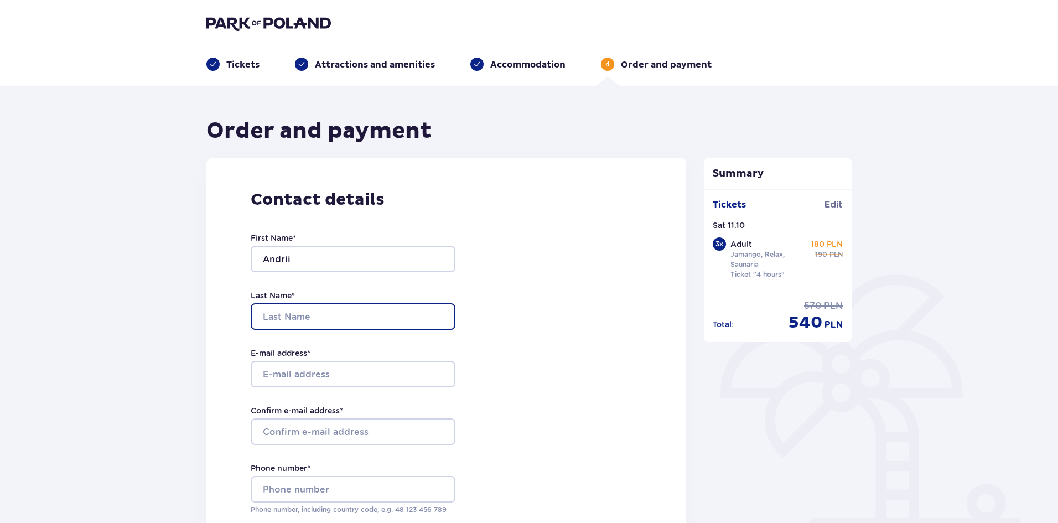
click at [269, 313] on input "Last Name *" at bounding box center [353, 316] width 205 height 27
type input "KHomiak"
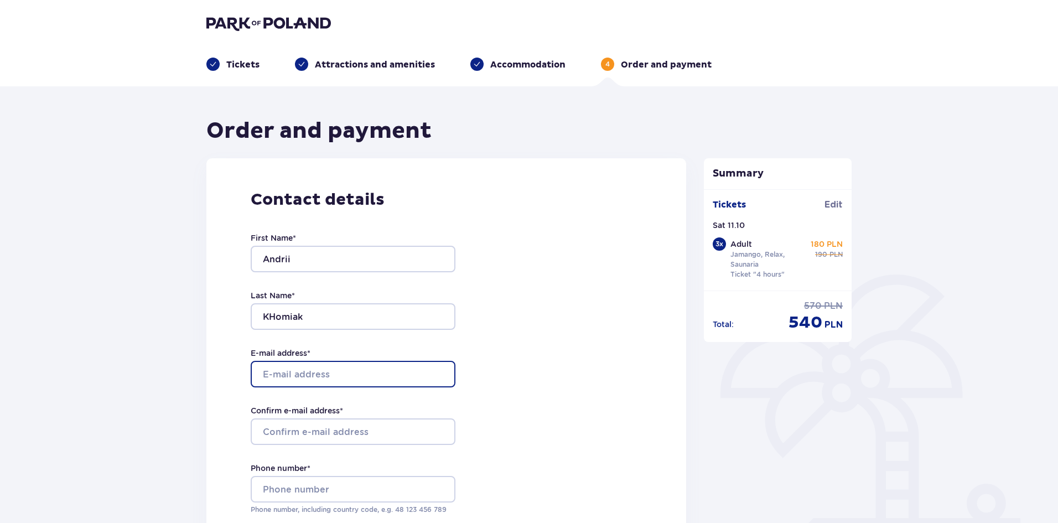
click at [267, 383] on input "E-mail address *" at bounding box center [353, 374] width 205 height 27
type input "ahomak5@gmail.com"
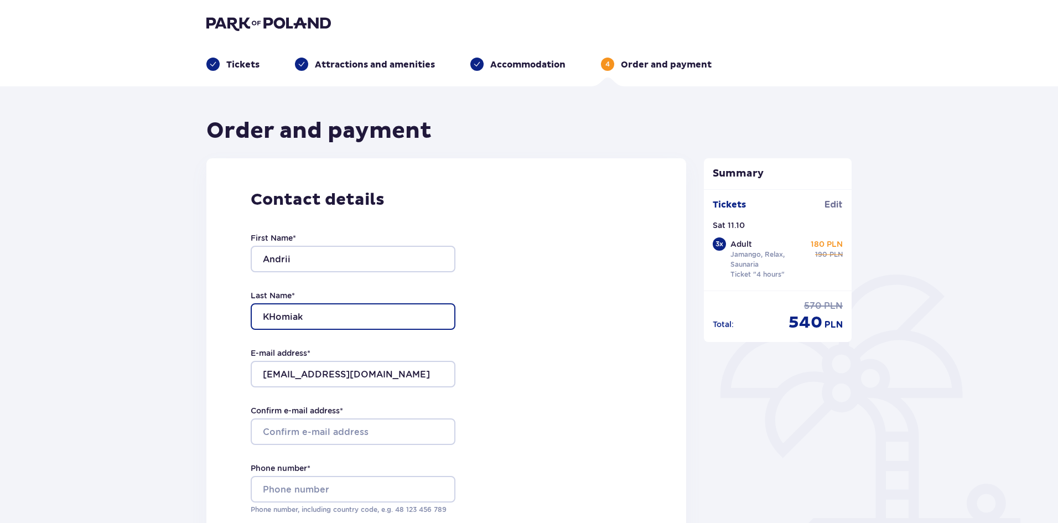
click at [277, 317] on input "KHomiak" at bounding box center [353, 316] width 205 height 27
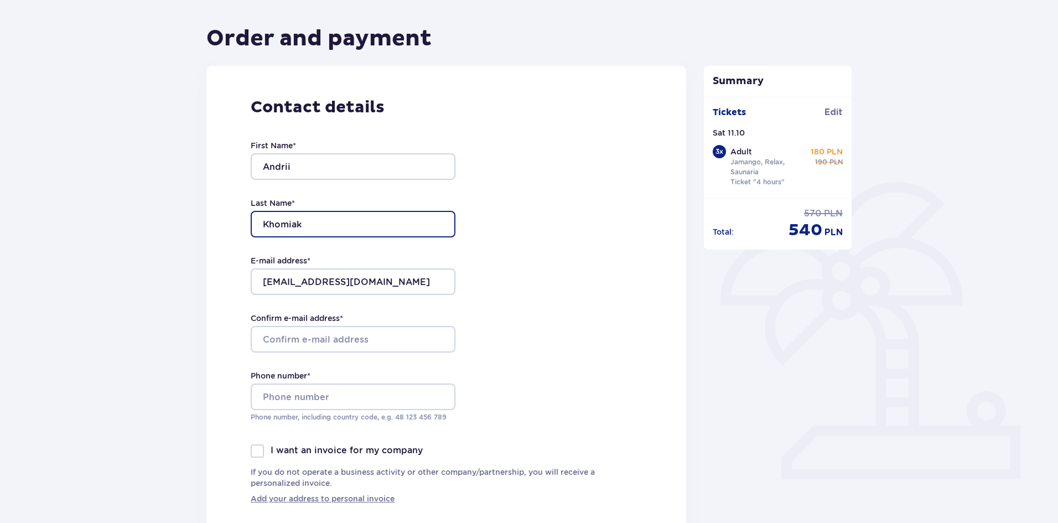
scroll to position [111, 0]
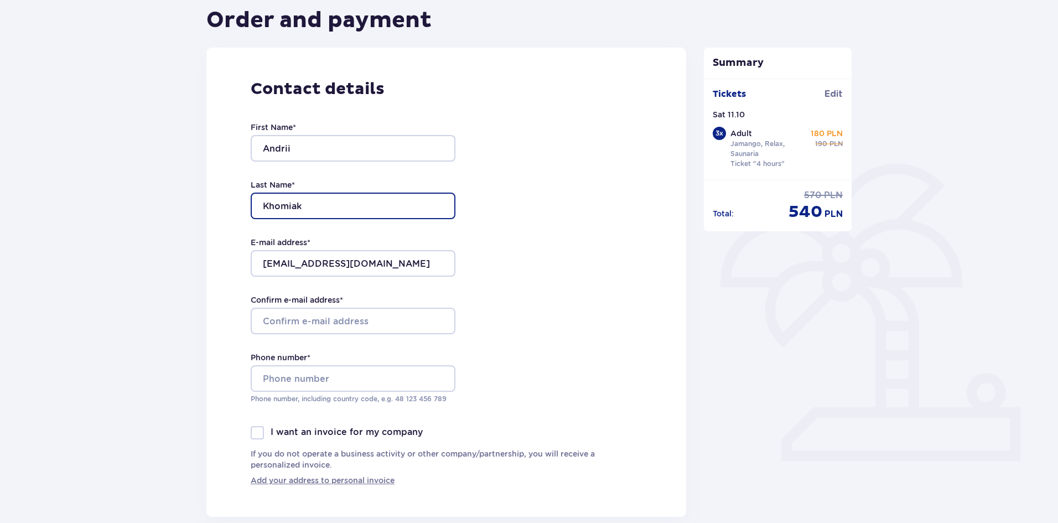
type input "Khomiak"
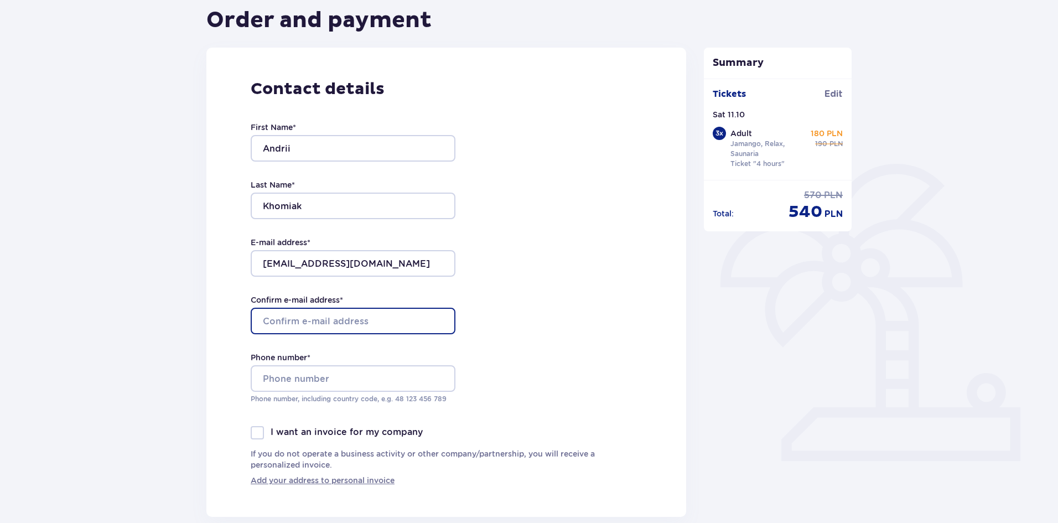
click at [325, 325] on input "Confirm e-mail address *" at bounding box center [353, 321] width 205 height 27
type input "ahomak5@gmail.com"
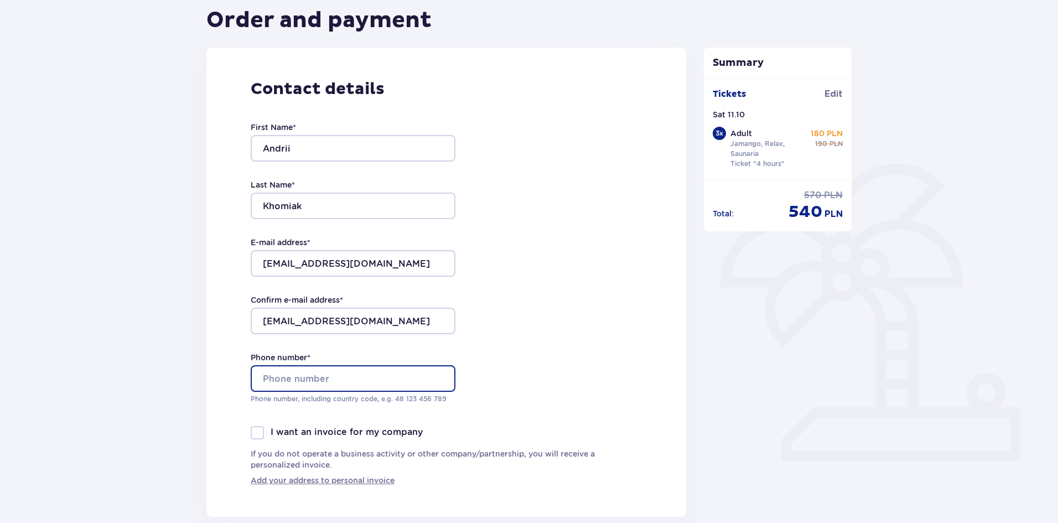
click at [362, 374] on input "Phone number *" at bounding box center [353, 378] width 205 height 27
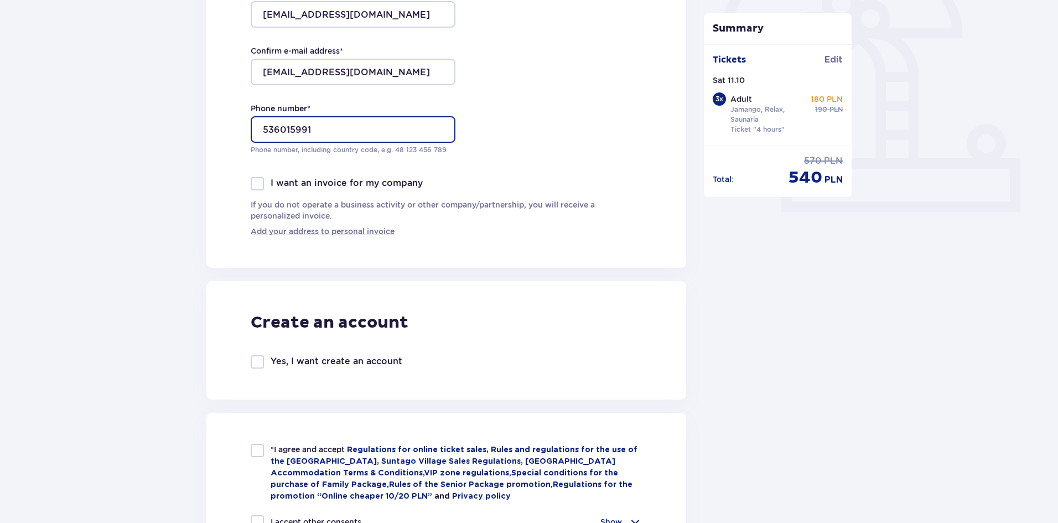
scroll to position [387, 0]
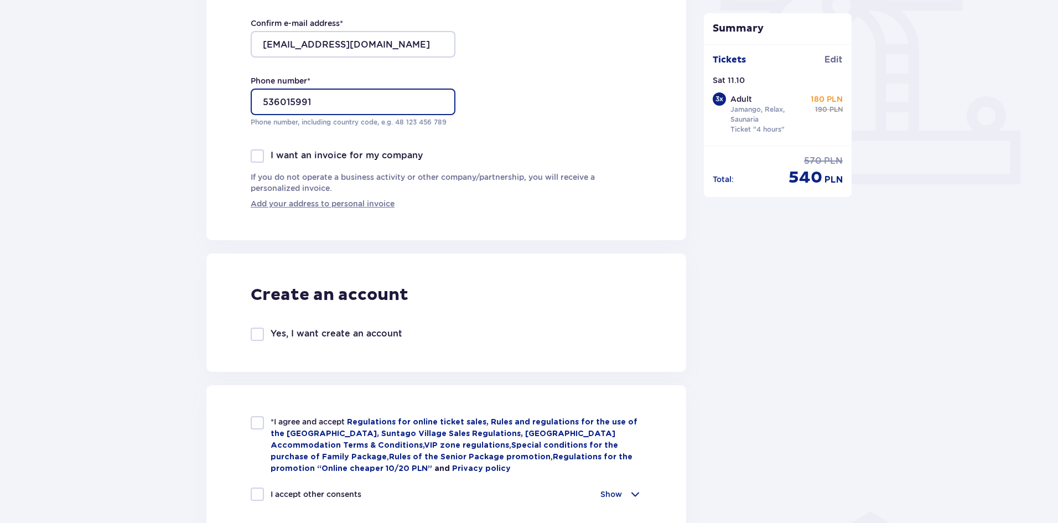
type input "536015991"
click at [314, 334] on p "Yes, I want create an account" at bounding box center [337, 333] width 132 height 12
checkbox input "true"
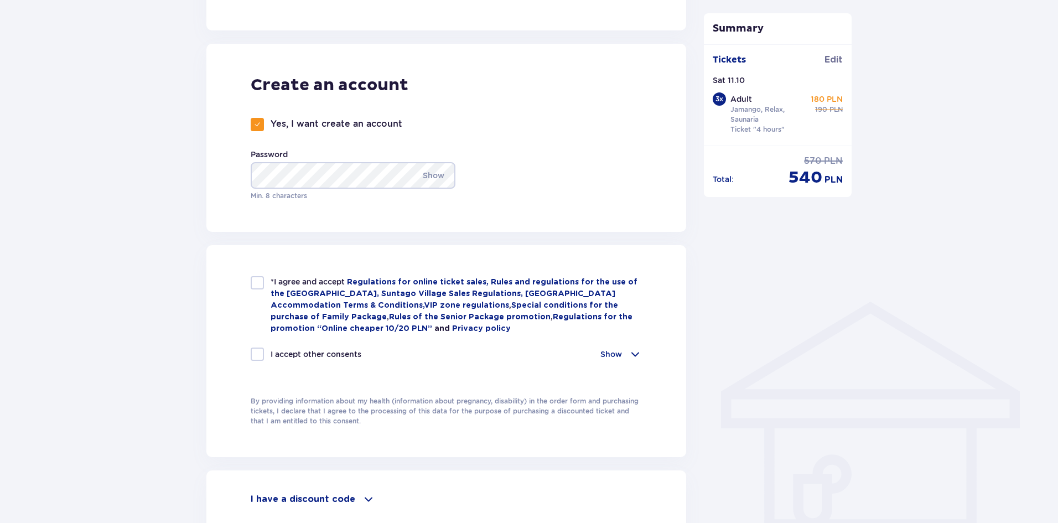
scroll to position [609, 0]
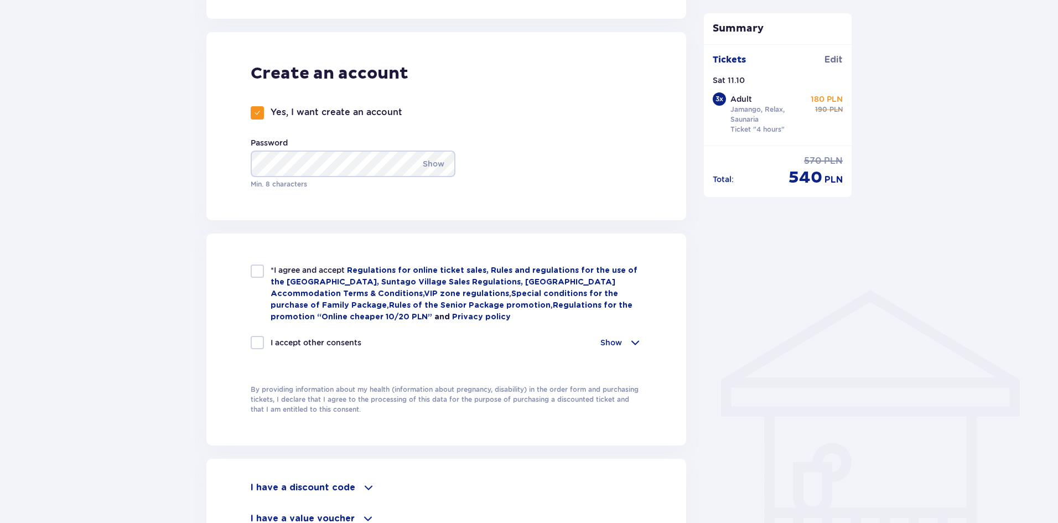
click at [258, 274] on div at bounding box center [257, 270] width 13 height 13
checkbox input "true"
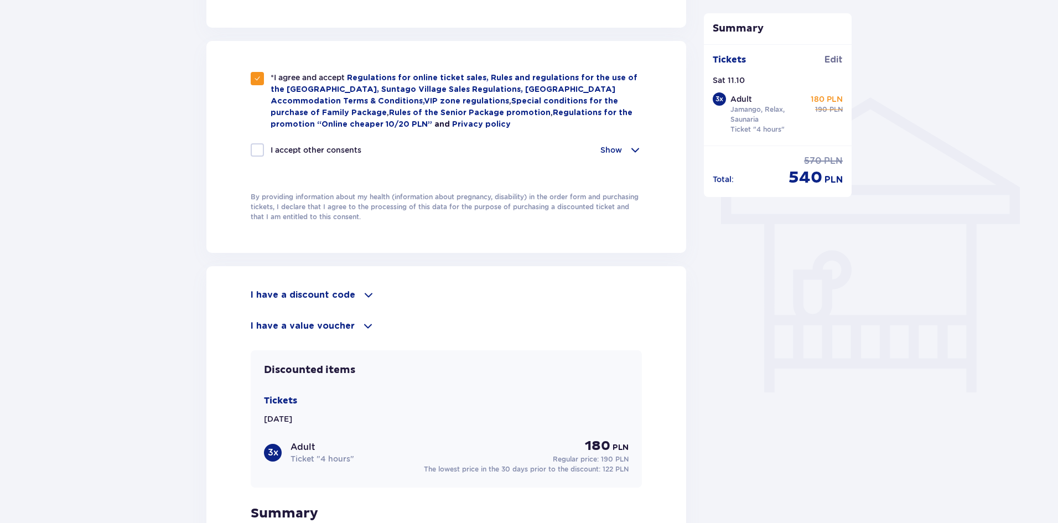
scroll to position [830, 0]
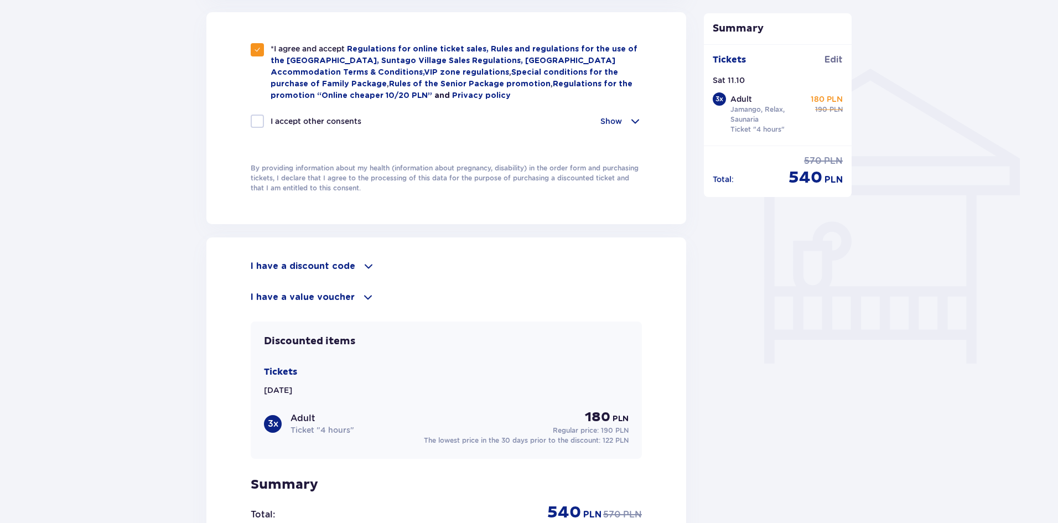
click at [361, 271] on div "I have a discount code Apply I have a value voucher Apply" at bounding box center [446, 281] width 391 height 44
click at [362, 266] on span at bounding box center [368, 265] width 13 height 13
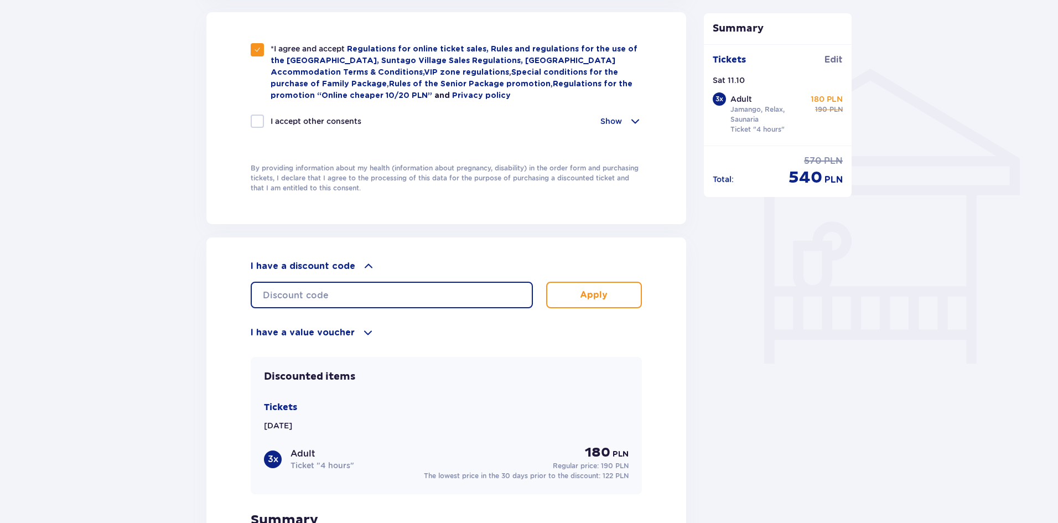
click at [336, 289] on input "text" at bounding box center [392, 295] width 282 height 27
type input "student30"
click at [566, 293] on button "Apply" at bounding box center [594, 295] width 96 height 27
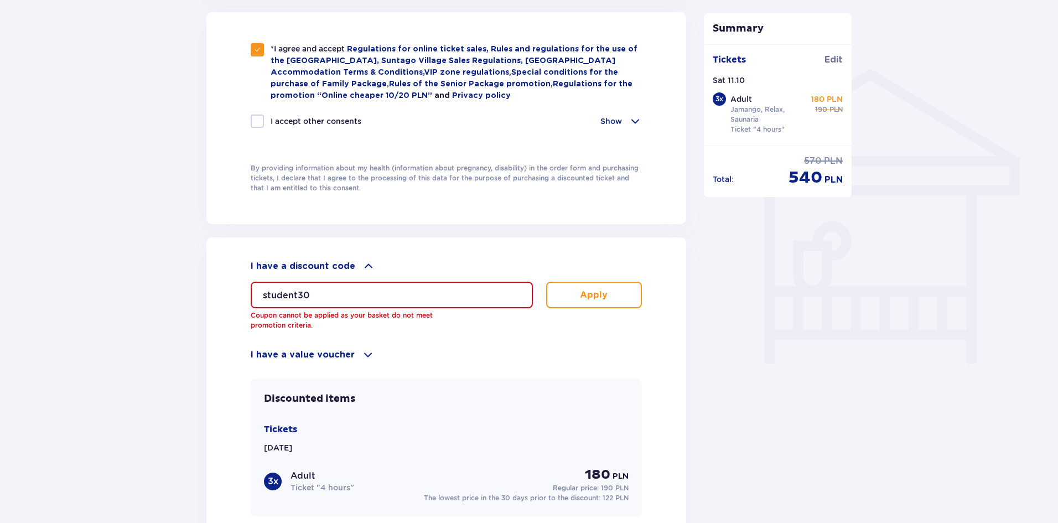
drag, startPoint x: 329, startPoint y: 294, endPoint x: 250, endPoint y: 292, distance: 78.6
click at [250, 292] on div "I have a discount code student30 Coupon cannot be applied as your basket do not…" at bounding box center [446, 446] width 480 height 419
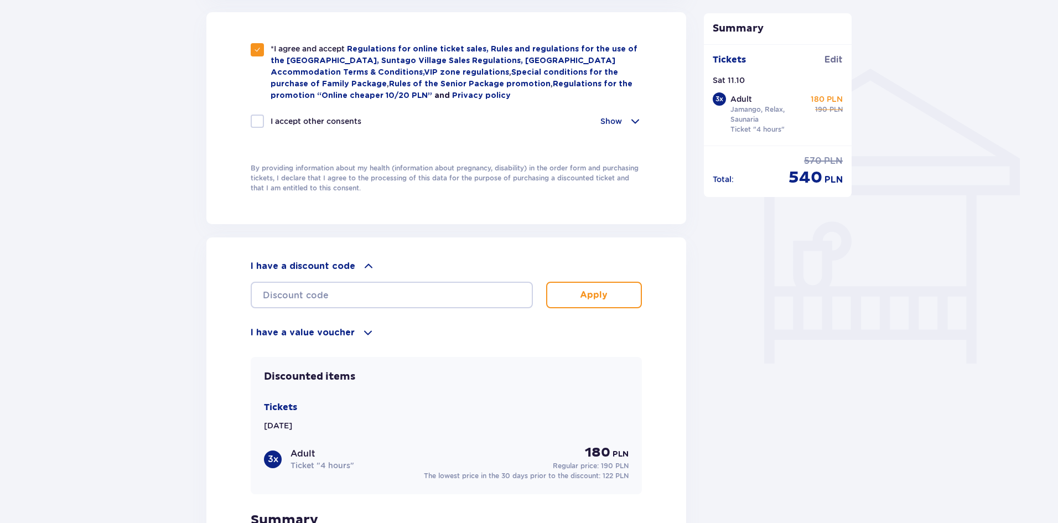
click at [347, 328] on p "I have a value voucher" at bounding box center [303, 332] width 104 height 12
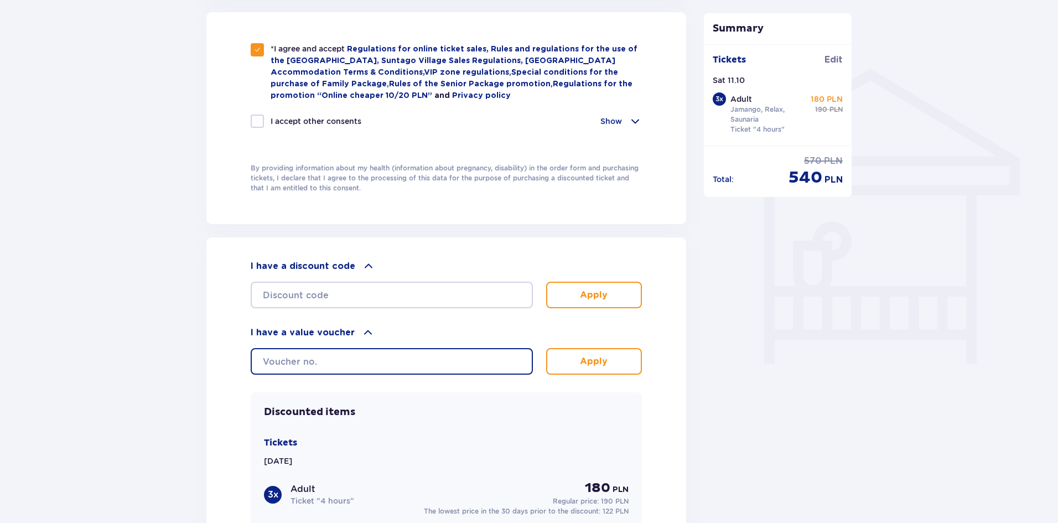
click at [341, 357] on input "text" at bounding box center [392, 361] width 282 height 27
paste input "student30"
type input "student30"
click at [599, 361] on p "Apply" at bounding box center [594, 361] width 28 height 12
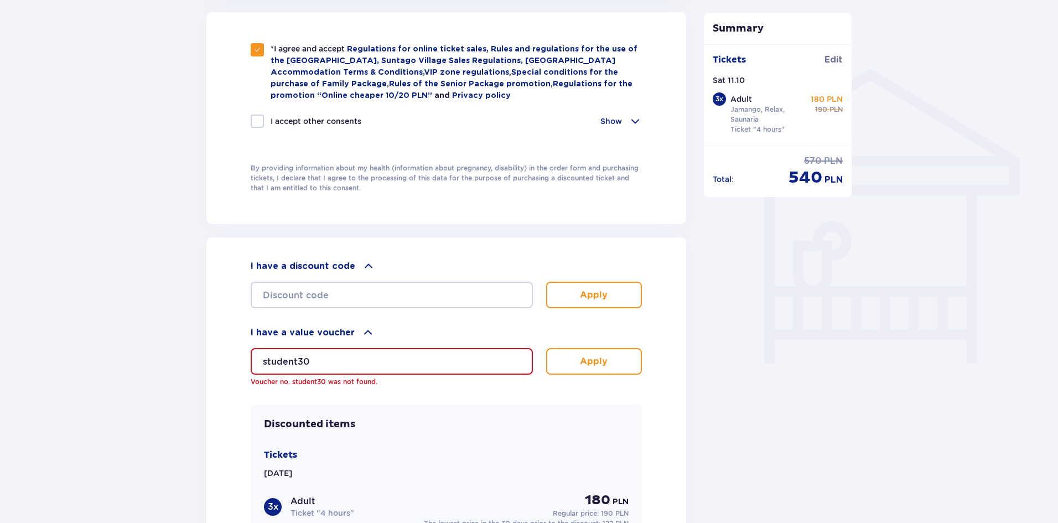
drag, startPoint x: 342, startPoint y: 355, endPoint x: 237, endPoint y: 347, distance: 105.9
click at [237, 347] on div "I have a discount code Apply I have a value voucher student30 Voucher no. stude…" at bounding box center [446, 459] width 480 height 445
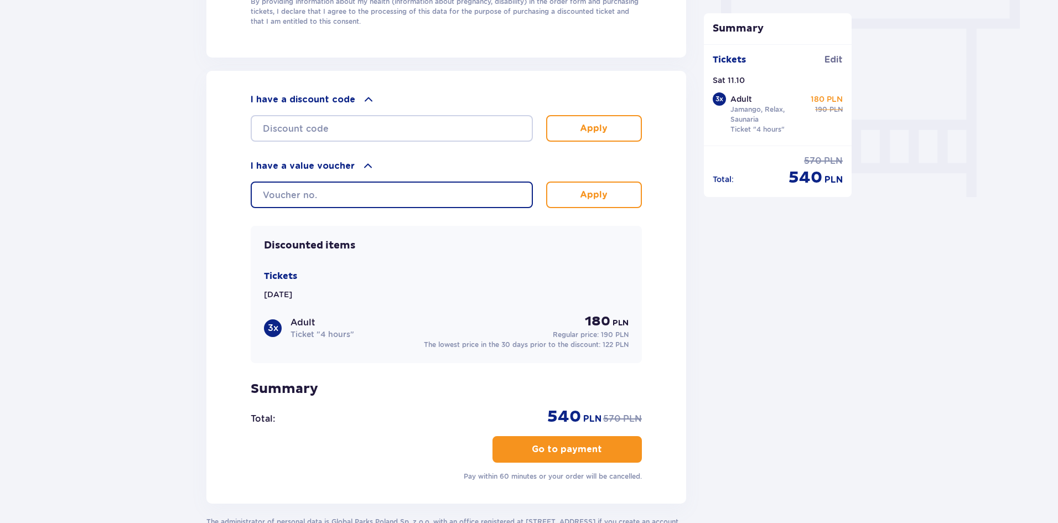
scroll to position [1051, 0]
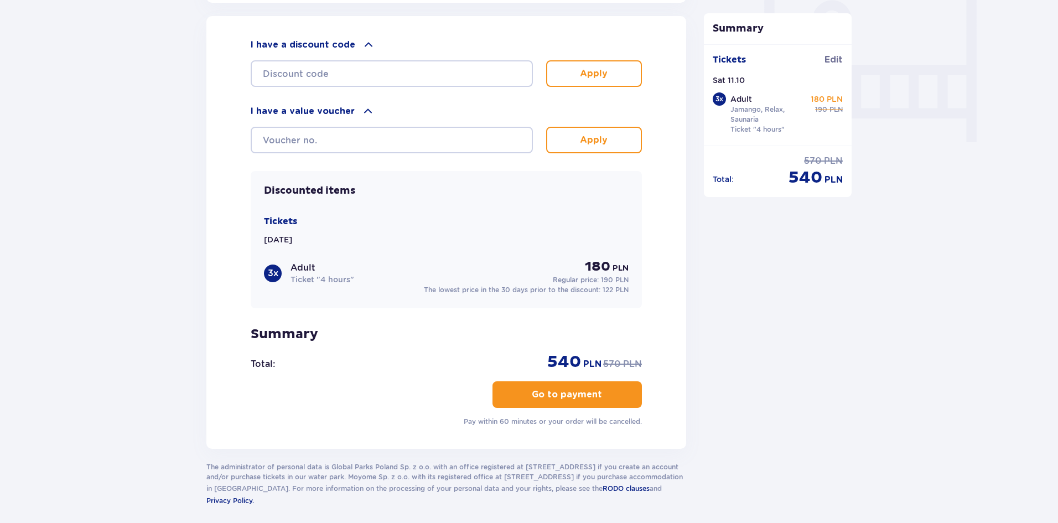
click at [543, 388] on p "Go to payment" at bounding box center [567, 394] width 70 height 12
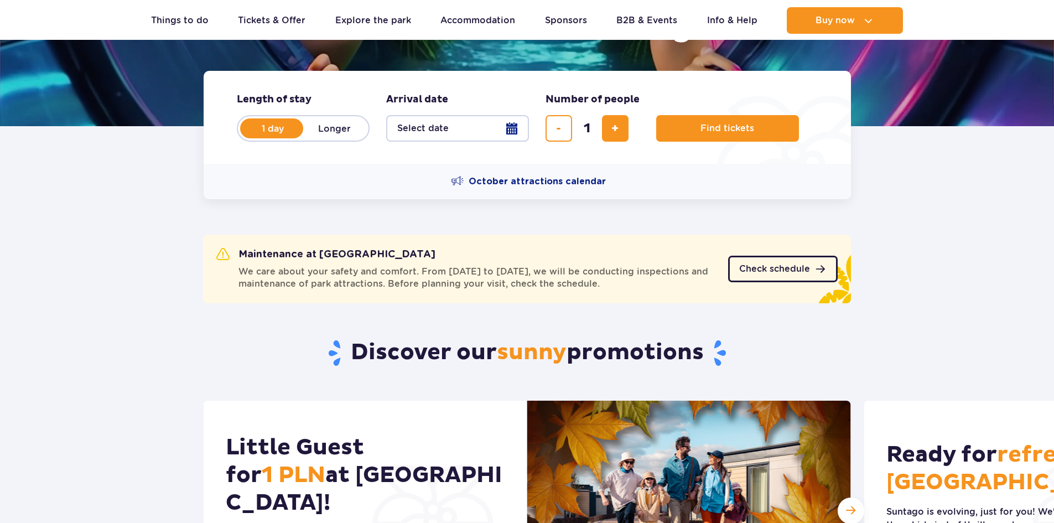
click at [773, 269] on span "Check schedule" at bounding box center [774, 268] width 71 height 9
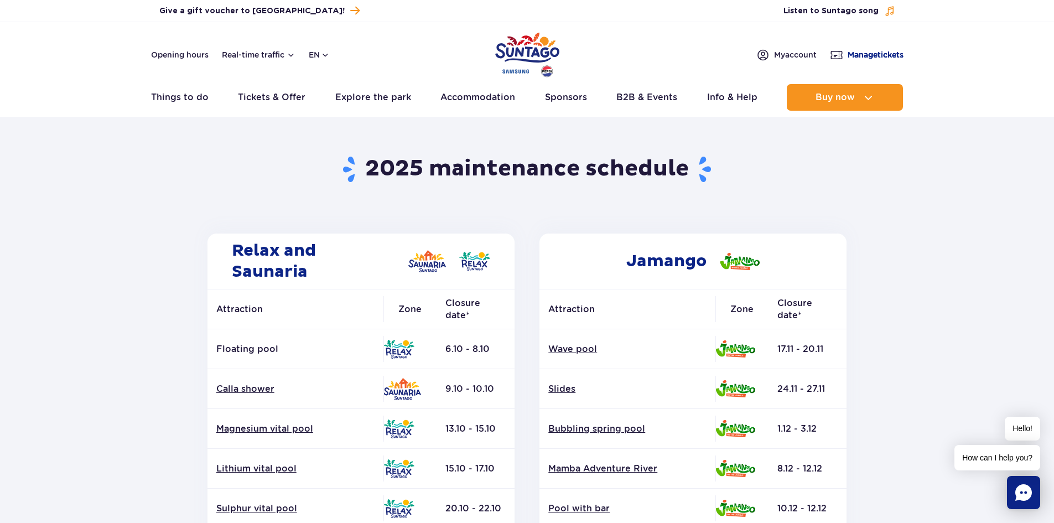
click at [850, 53] on span "Manage tickets" at bounding box center [875, 54] width 56 height 11
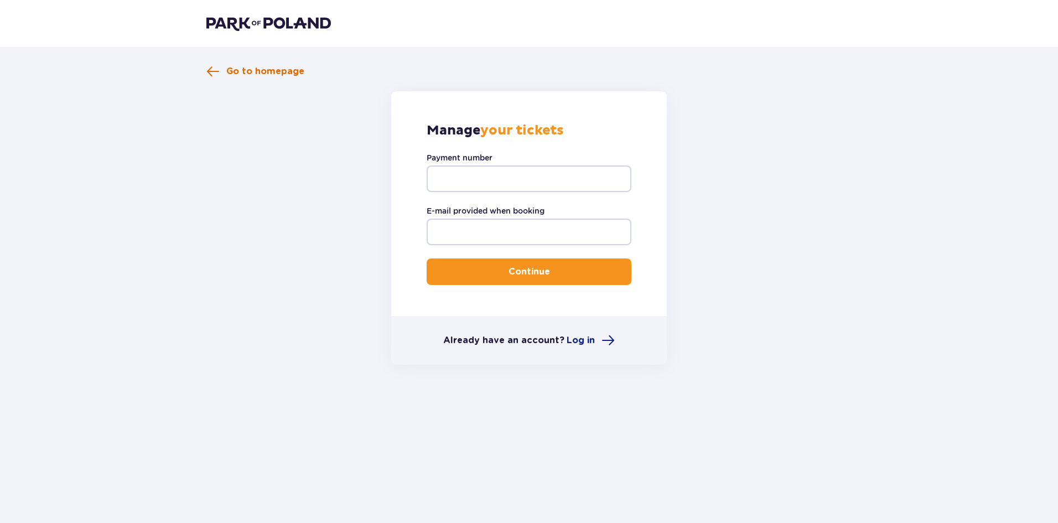
click at [218, 65] on span at bounding box center [212, 71] width 13 height 13
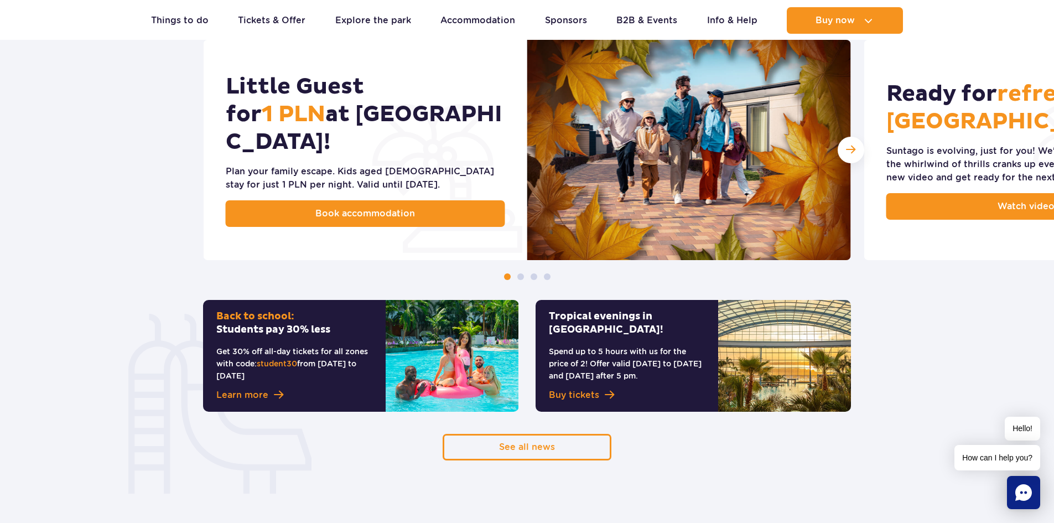
scroll to position [609, 0]
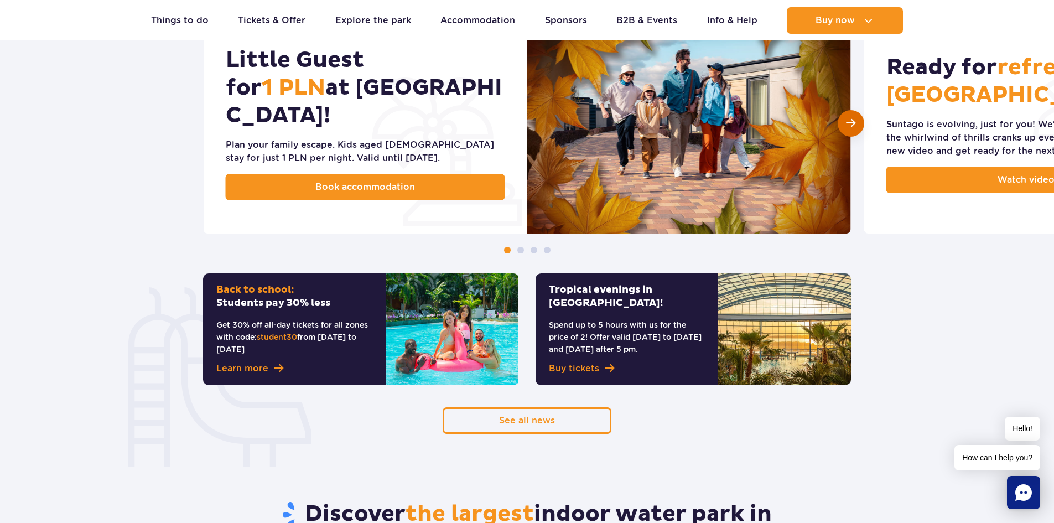
click at [851, 119] on span "Next slide" at bounding box center [850, 123] width 9 height 11
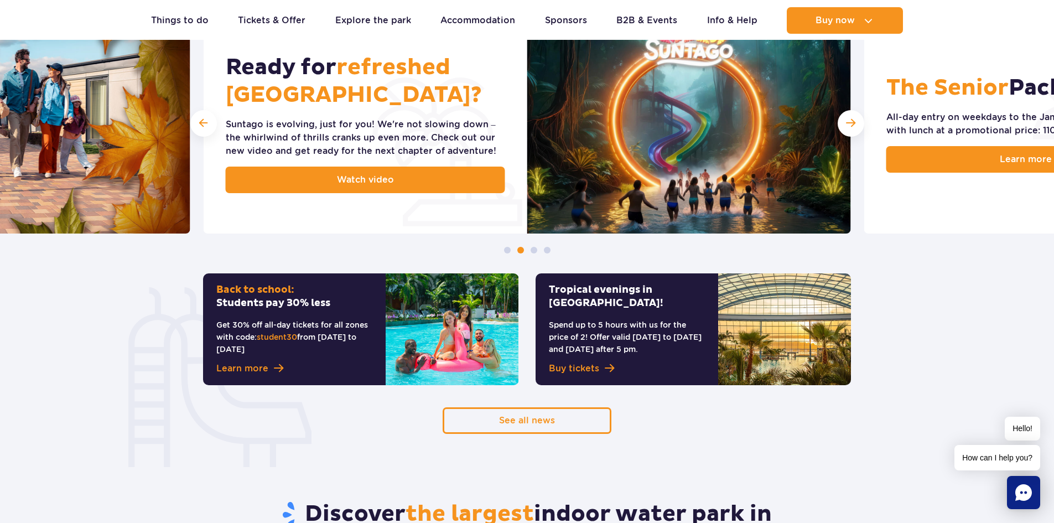
scroll to position [553, 0]
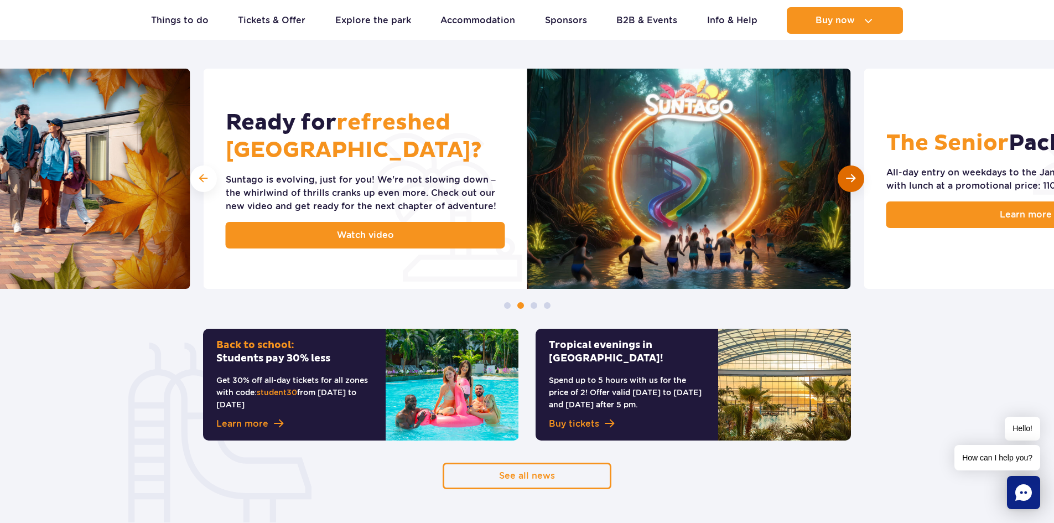
click at [846, 176] on span "Next slide" at bounding box center [850, 178] width 9 height 11
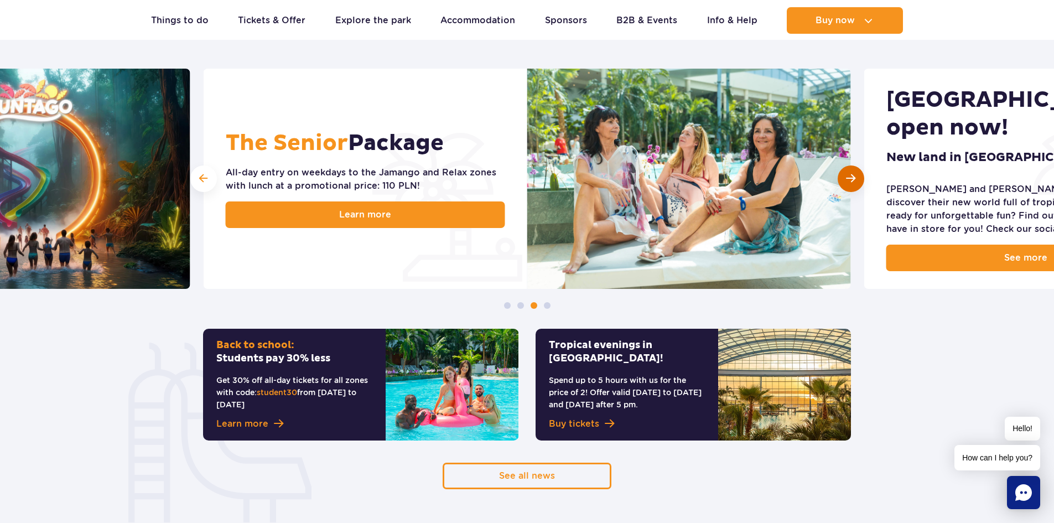
click at [857, 176] on div "Next slide" at bounding box center [851, 178] width 27 height 27
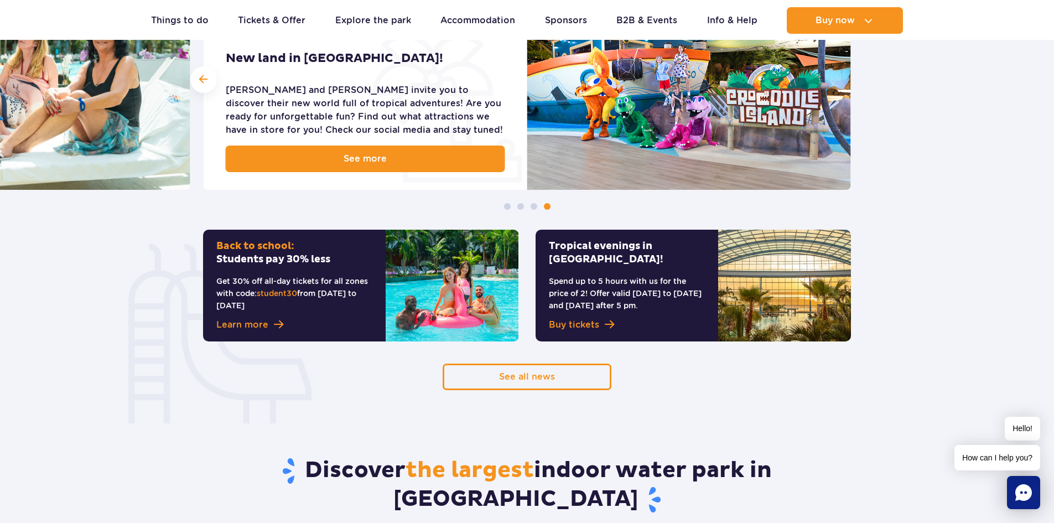
scroll to position [664, 0]
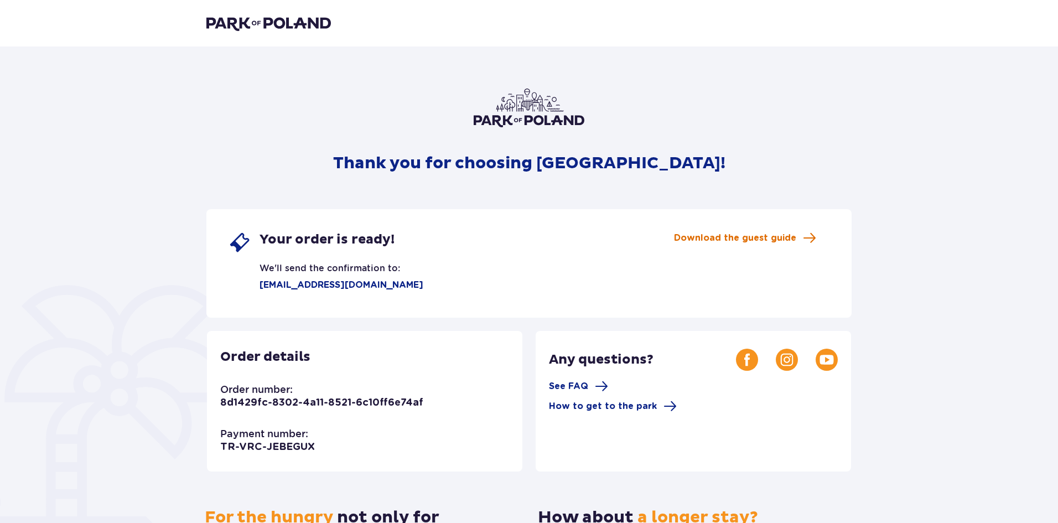
click at [777, 238] on span "Download the guest guide" at bounding box center [735, 238] width 122 height 12
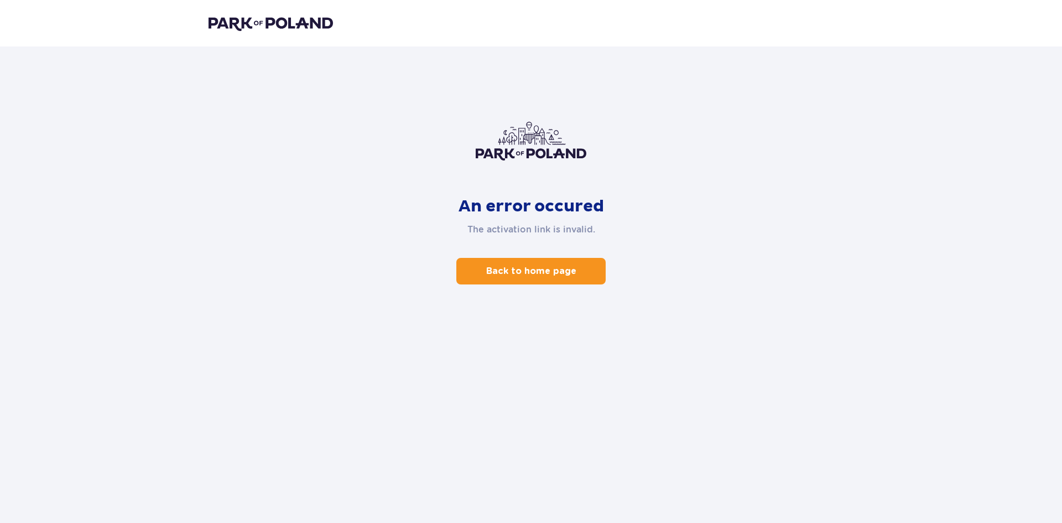
click at [539, 272] on p "Back to home page" at bounding box center [531, 271] width 90 height 12
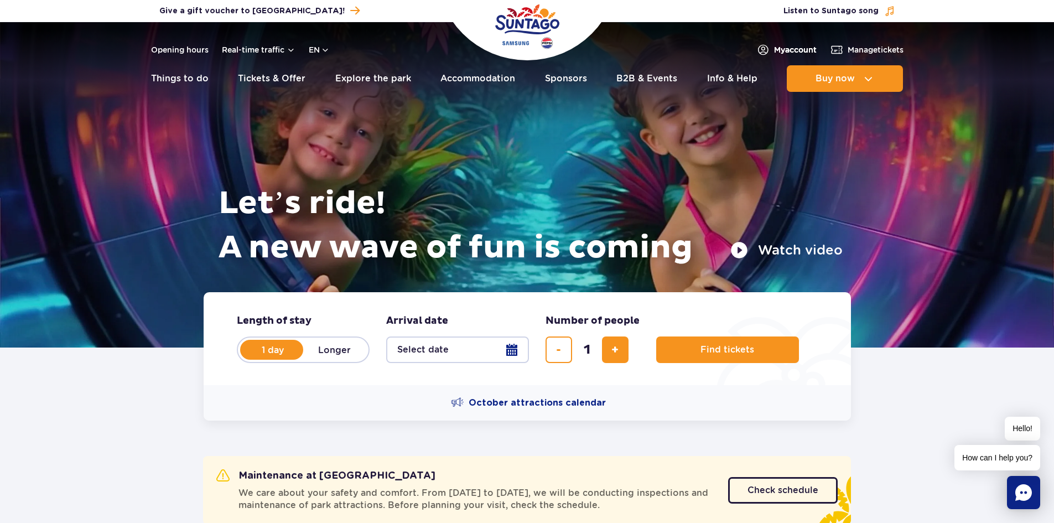
click at [798, 50] on span "My account" at bounding box center [795, 49] width 43 height 11
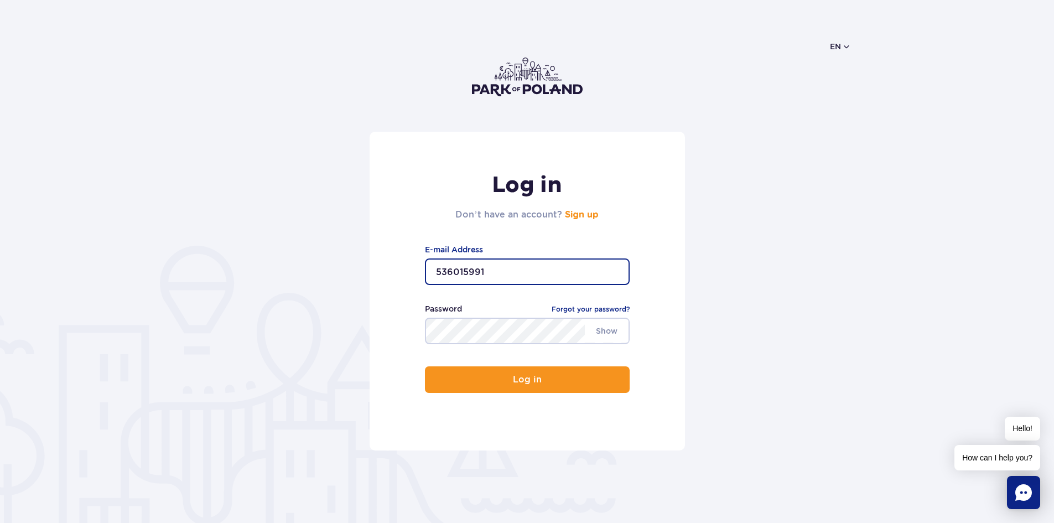
drag, startPoint x: 487, startPoint y: 273, endPoint x: 404, endPoint y: 256, distance: 84.3
click at [405, 258] on div "Log in Don’t have an account? Sign up 536015991 E-mail Address Show Password Fo…" at bounding box center [527, 291] width 315 height 319
type input "ahomak5@gmail.com"
click at [425, 366] on button "Log in" at bounding box center [527, 379] width 205 height 27
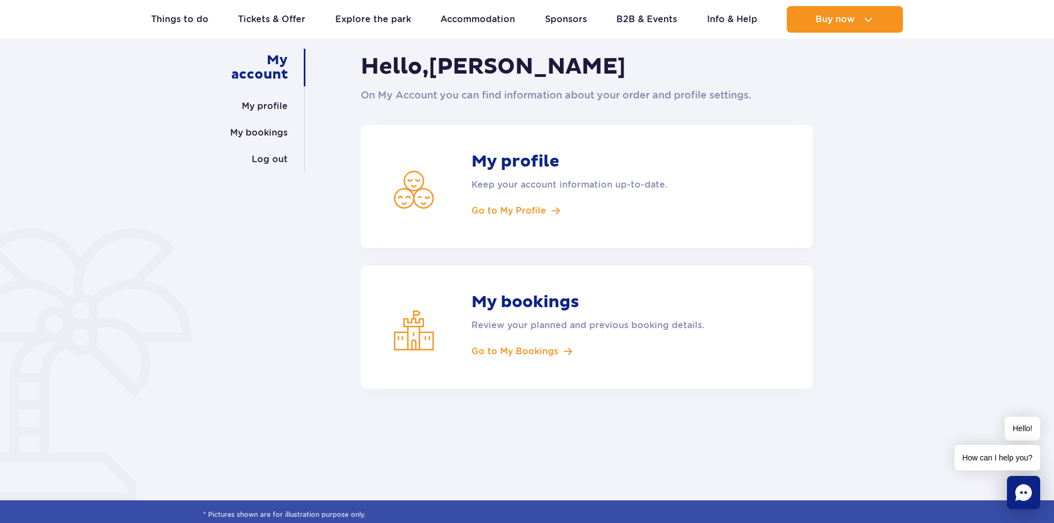
scroll to position [111, 0]
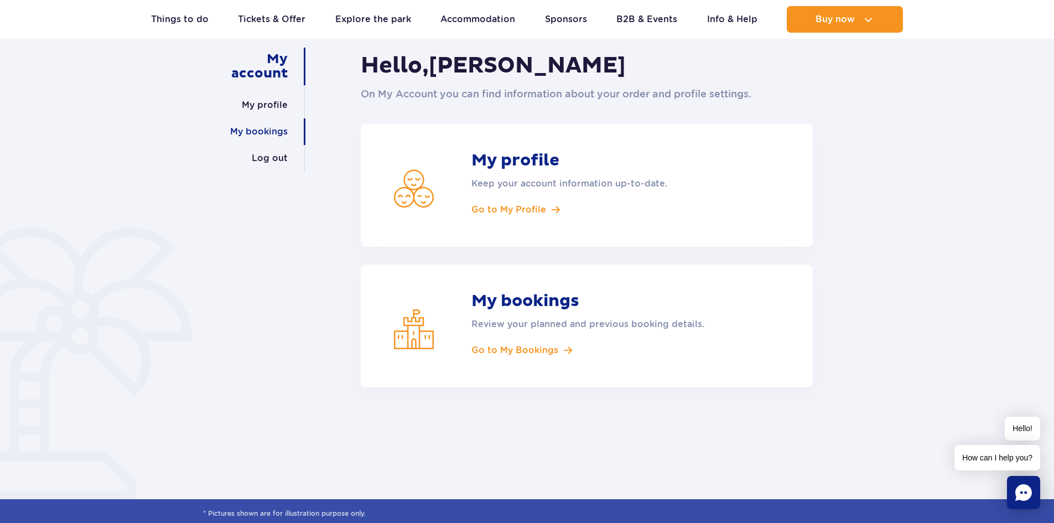
click at [254, 129] on link "My bookings" at bounding box center [259, 131] width 58 height 27
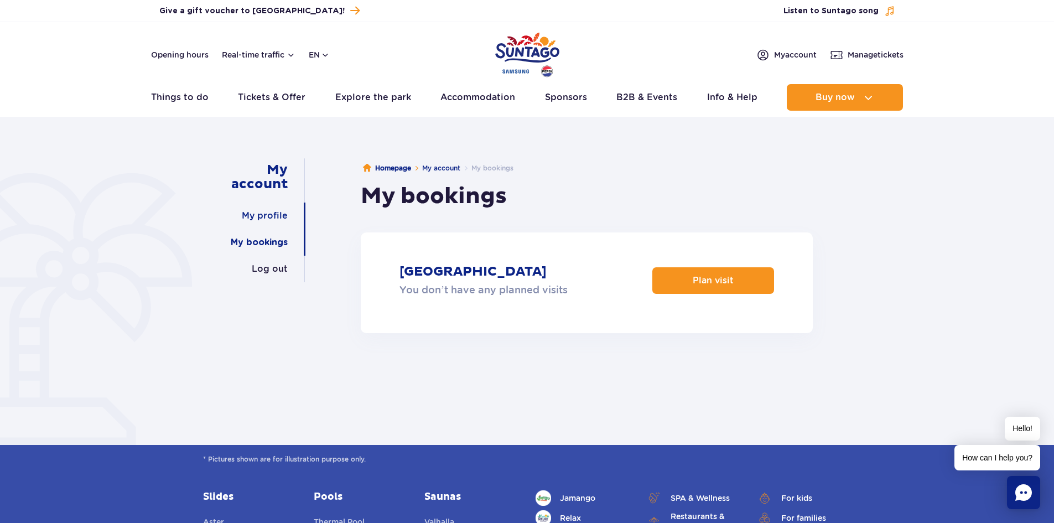
click at [277, 219] on link "My profile" at bounding box center [265, 215] width 46 height 27
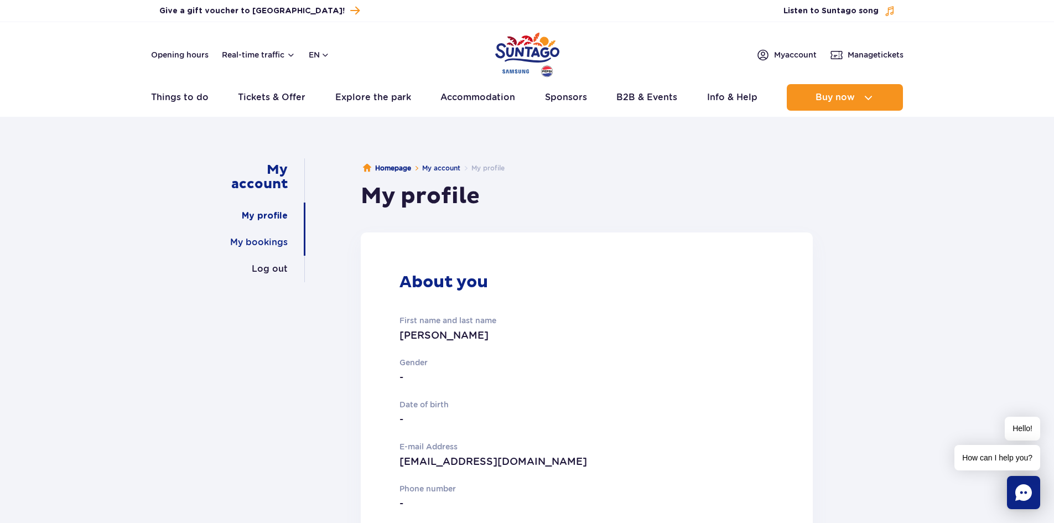
click at [255, 238] on link "My bookings" at bounding box center [259, 242] width 58 height 27
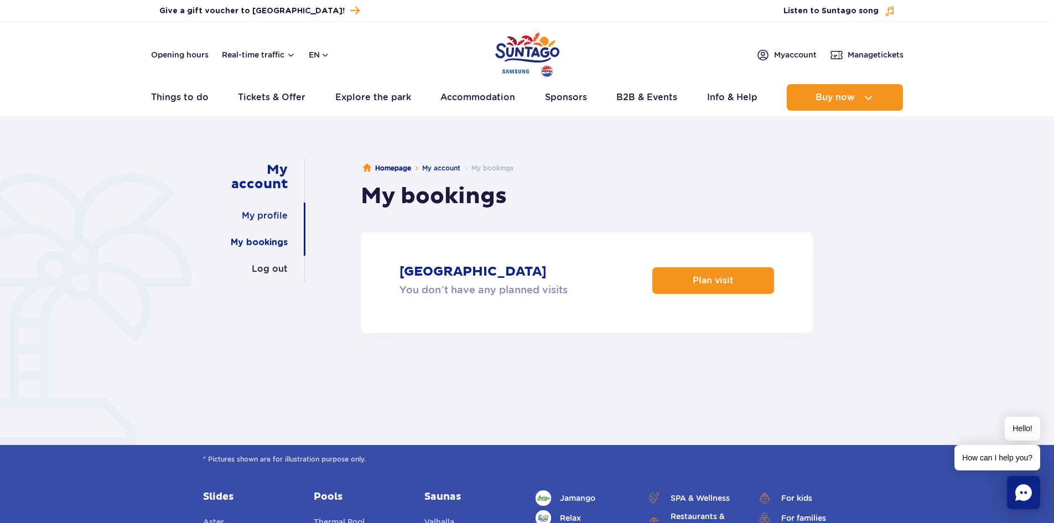
click at [255, 214] on link "My profile" at bounding box center [265, 215] width 46 height 27
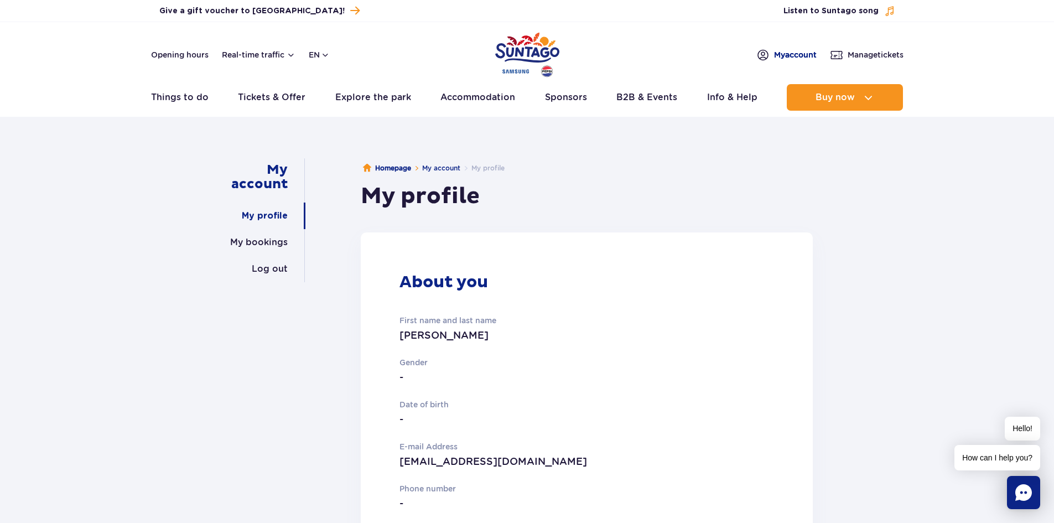
click at [807, 55] on span "My account" at bounding box center [795, 54] width 43 height 11
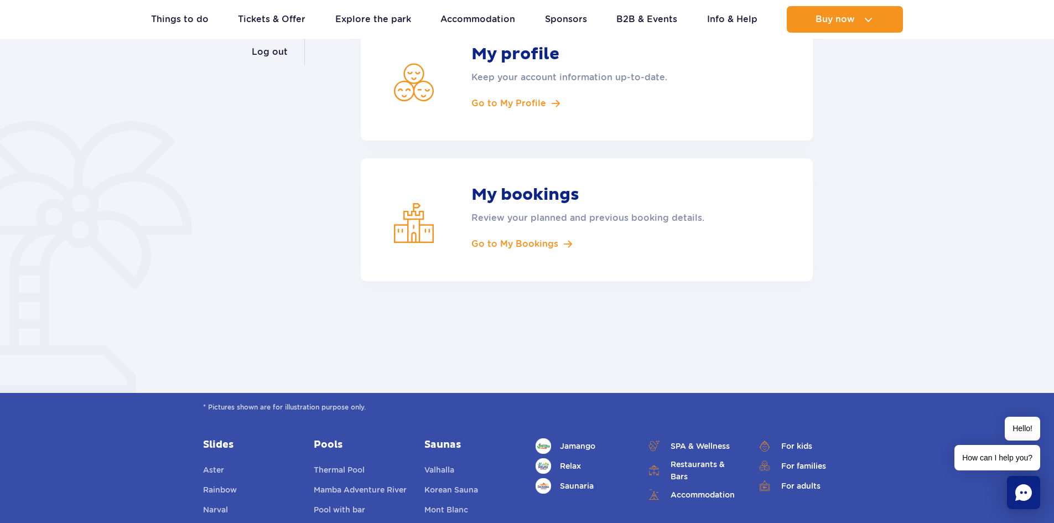
scroll to position [221, 0]
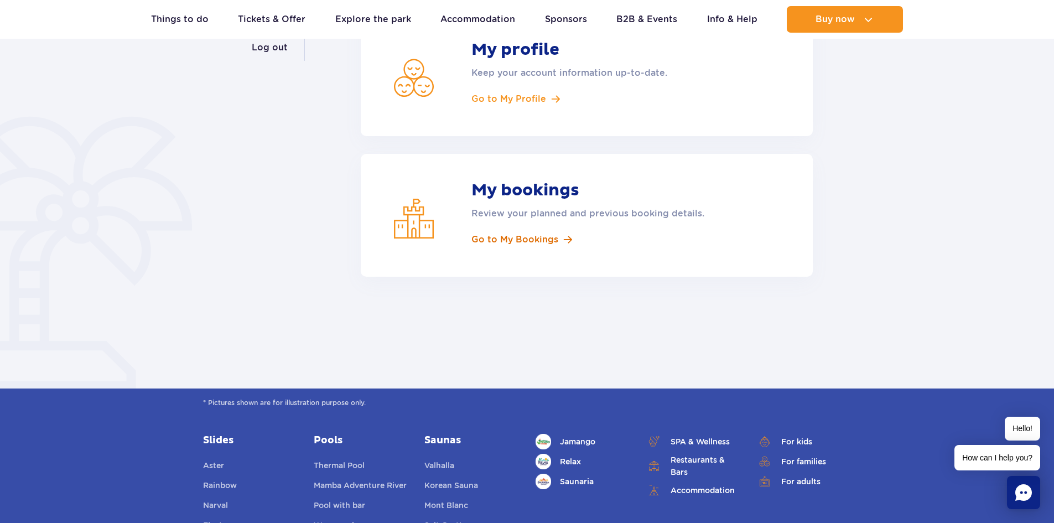
click at [528, 240] on span "Go to My Bookings" at bounding box center [514, 239] width 87 height 12
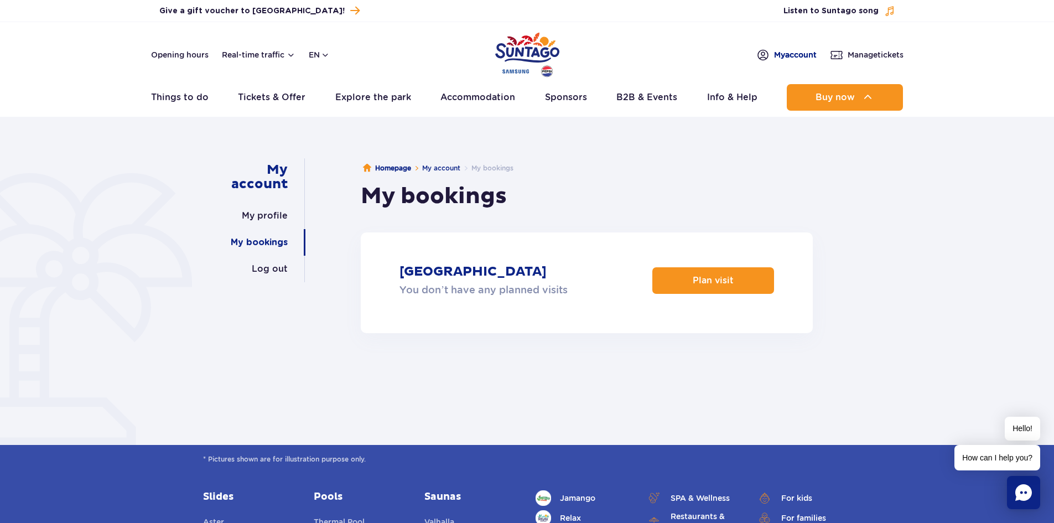
click at [787, 50] on span "My account" at bounding box center [795, 54] width 43 height 11
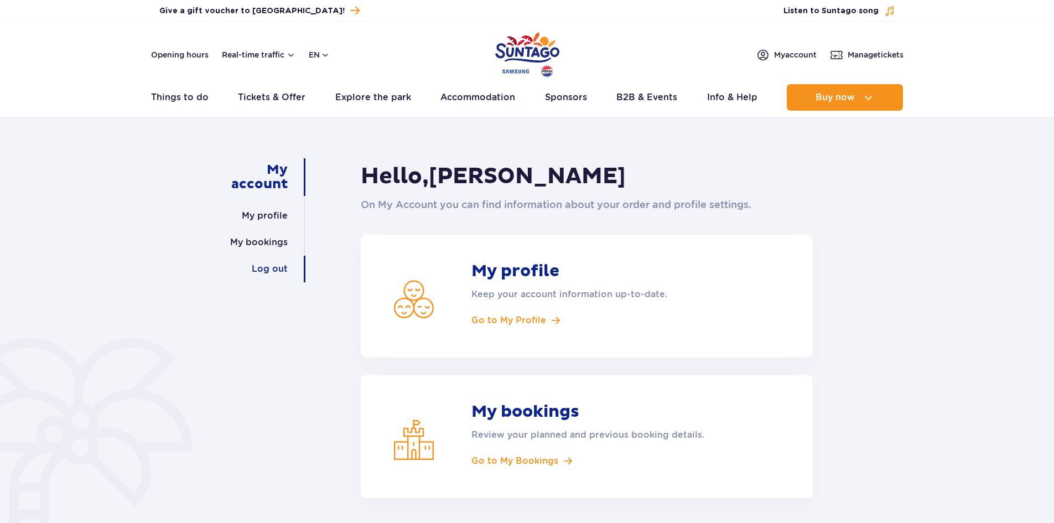
click at [250, 270] on div "Log out" at bounding box center [250, 269] width 111 height 27
click at [282, 266] on link "Log out" at bounding box center [270, 269] width 36 height 27
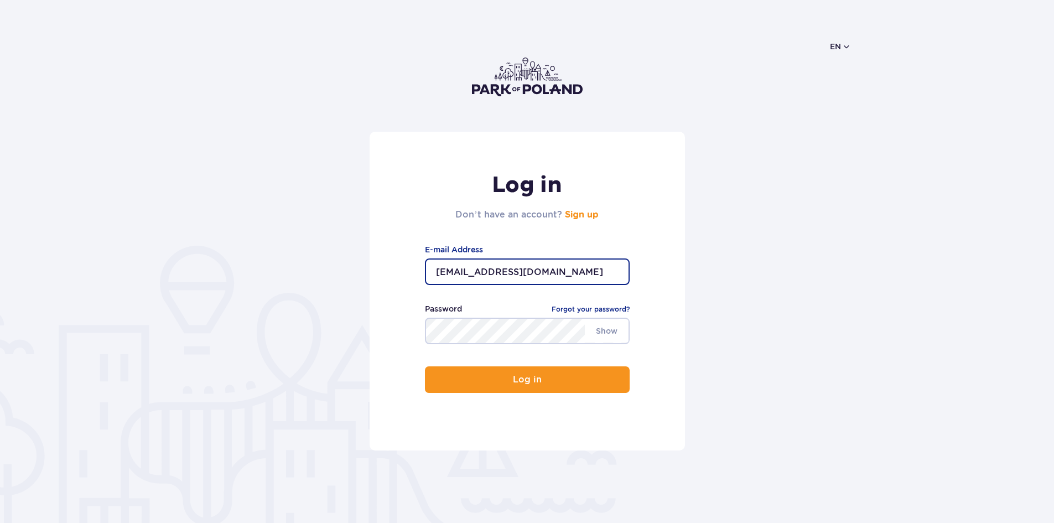
drag, startPoint x: 529, startPoint y: 277, endPoint x: 375, endPoint y: 276, distance: 154.9
click at [375, 276] on div "Log in Don’t have an account? Sign up ahomak5@gmail.com E-mail Address Show Pas…" at bounding box center [527, 291] width 315 height 319
click at [407, 288] on div "Log in Don’t have an account? Sign up 536015991 E-mail Address Show Password Fo…" at bounding box center [527, 291] width 315 height 319
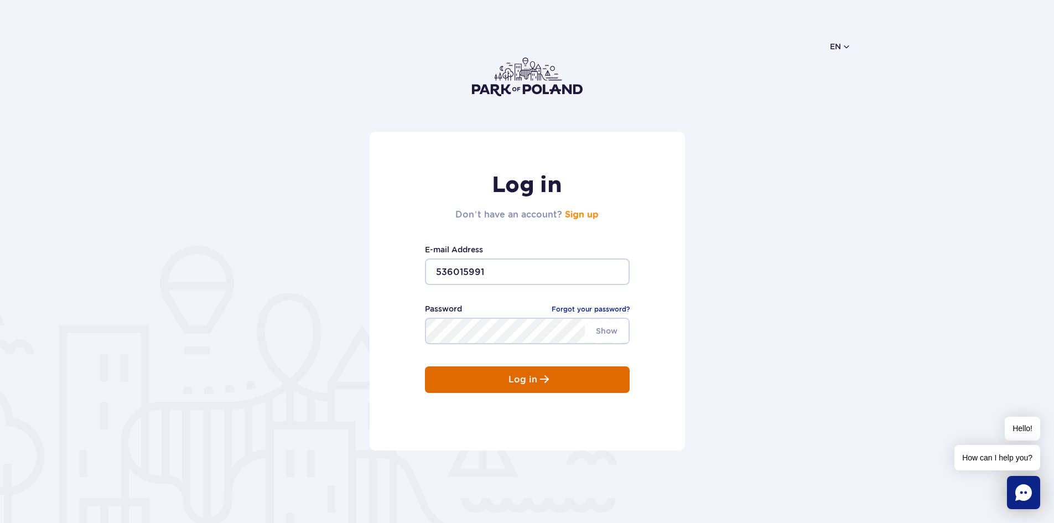
click at [456, 386] on button "Log in" at bounding box center [527, 379] width 205 height 27
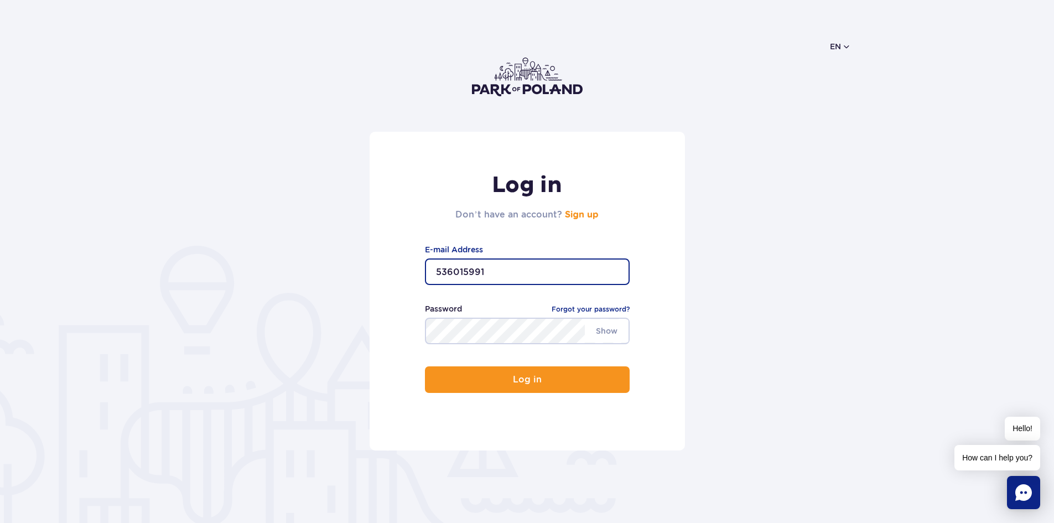
drag, startPoint x: 483, startPoint y: 273, endPoint x: 367, endPoint y: 268, distance: 116.3
click at [367, 268] on form "Log in Don’t have an account? Sign up 536015991 E-mail Address Show Password Fo…" at bounding box center [527, 291] width 648 height 319
type input "ahomak5@gmail.com"
click at [425, 366] on button "Log in" at bounding box center [527, 379] width 205 height 27
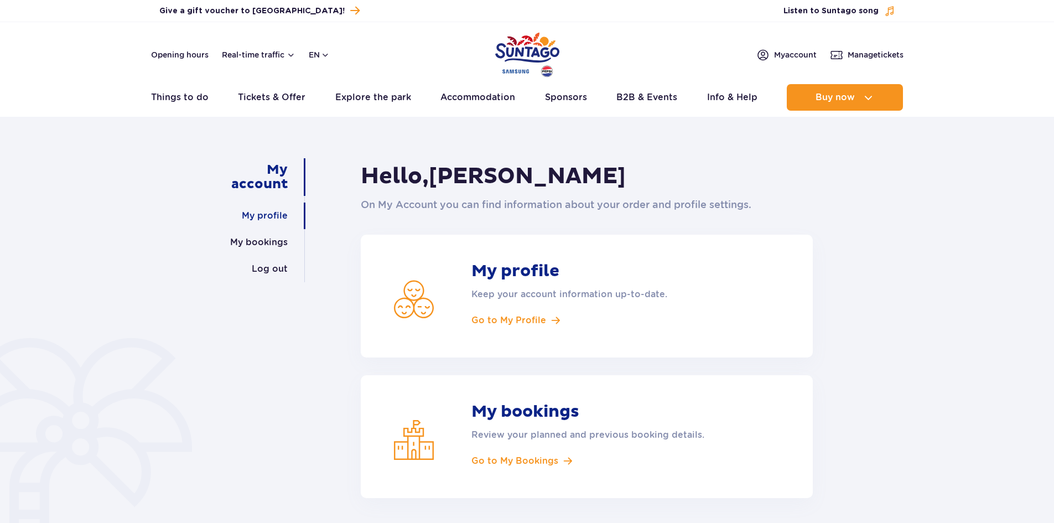
click at [274, 217] on link "My profile" at bounding box center [265, 215] width 46 height 27
